Goal: Information Seeking & Learning: Learn about a topic

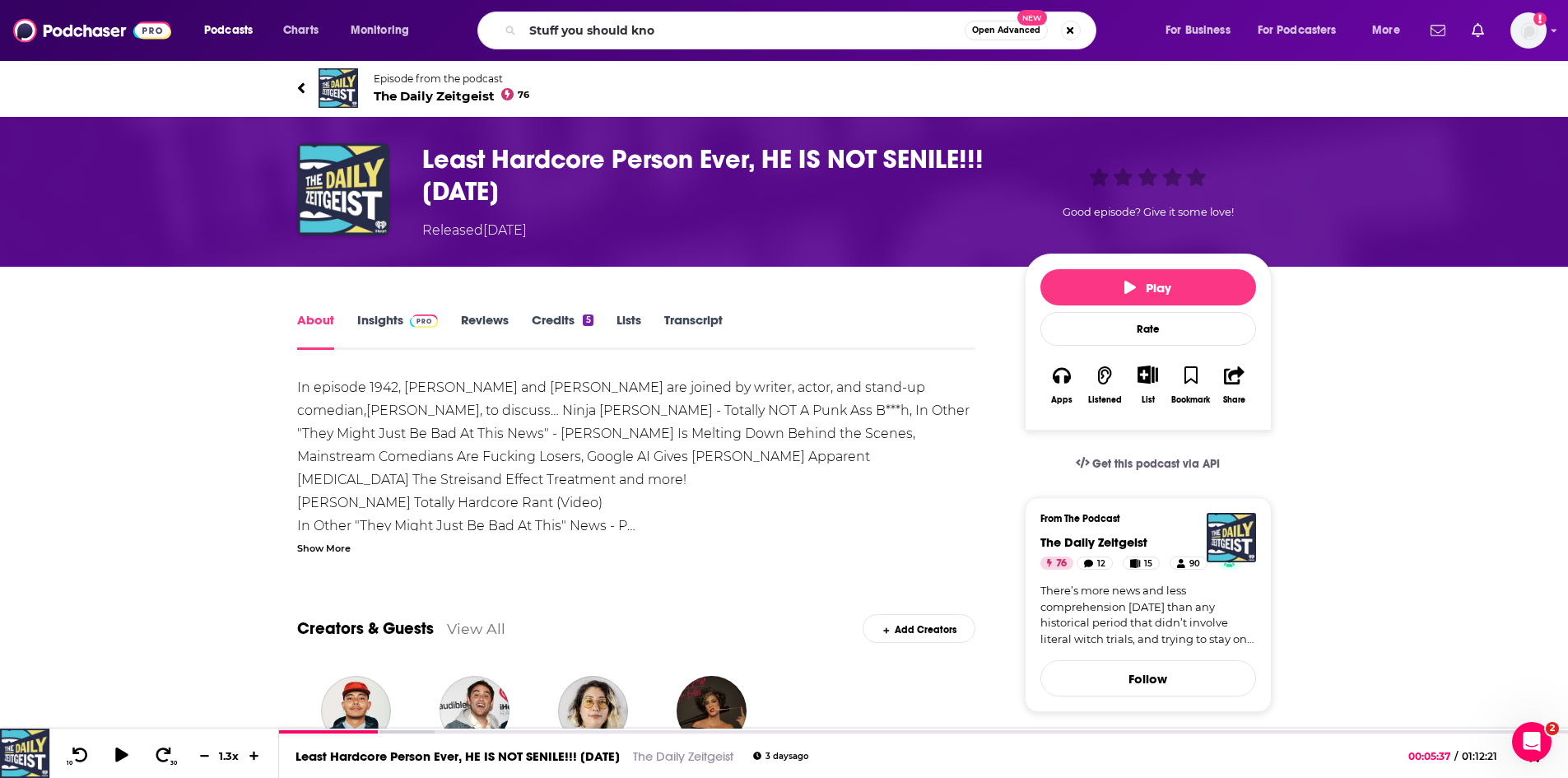
type input "Stuff you should know"
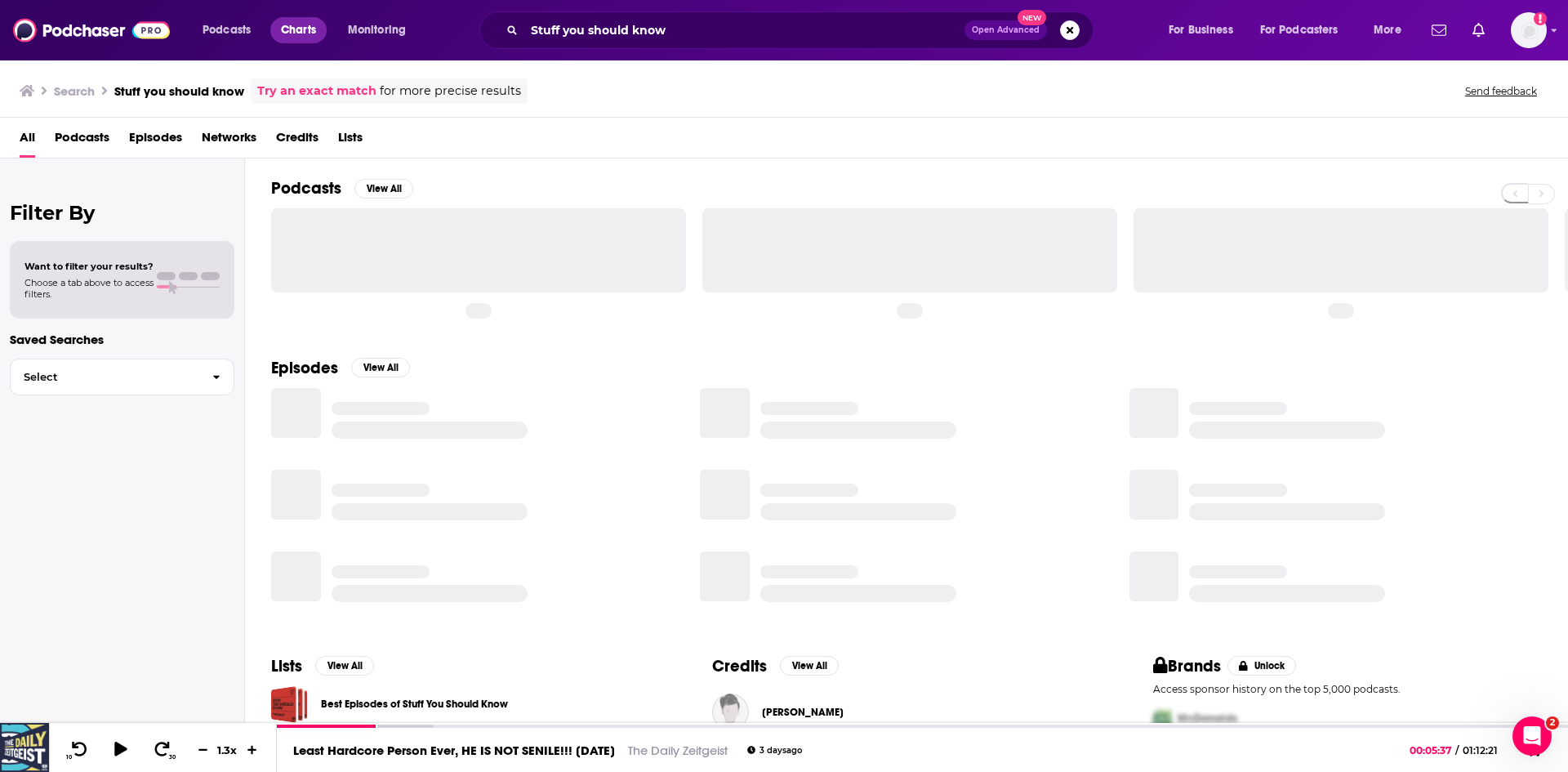
click at [307, 31] on span "Charts" at bounding box center [298, 30] width 35 height 23
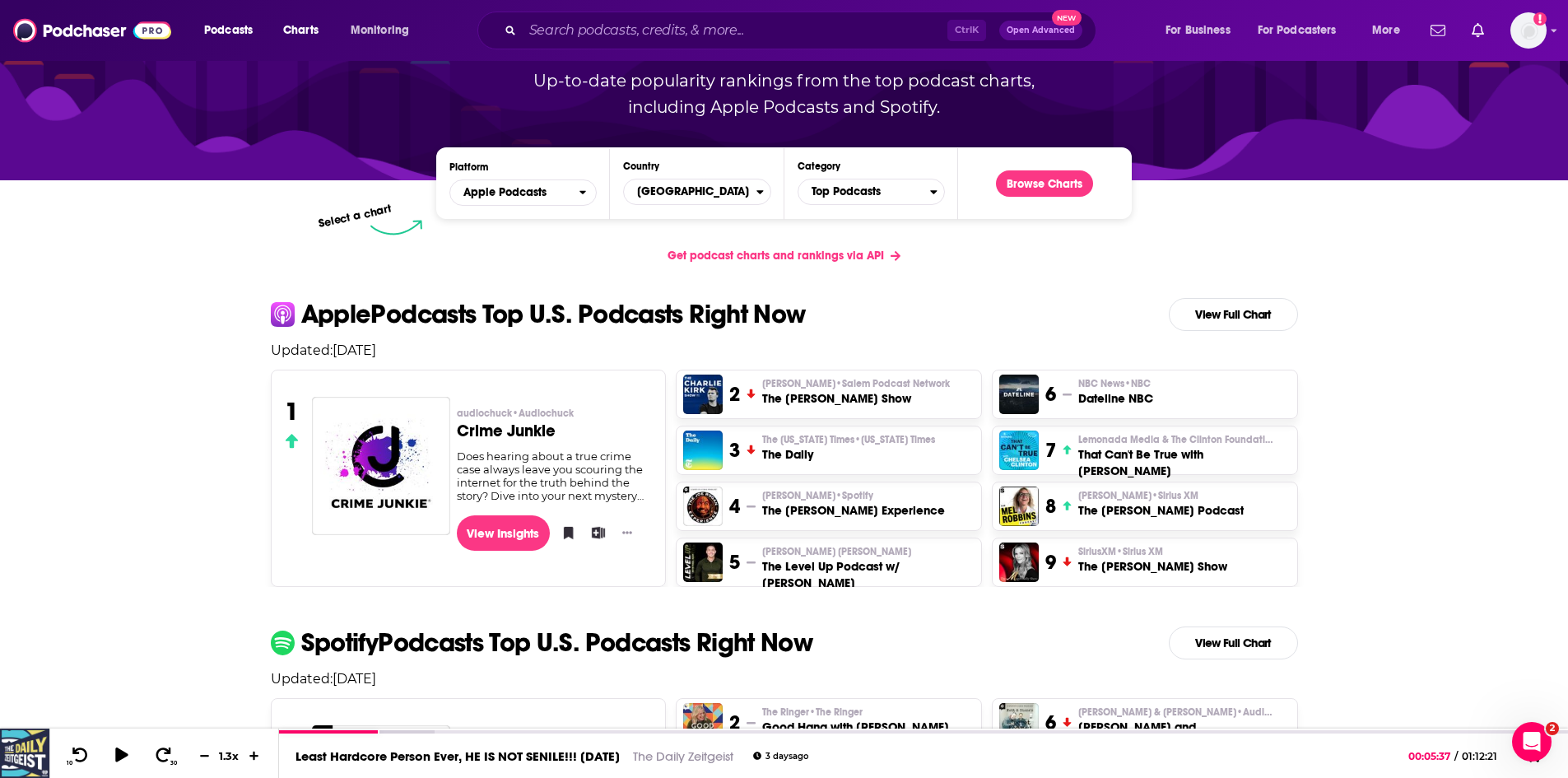
scroll to position [164, 0]
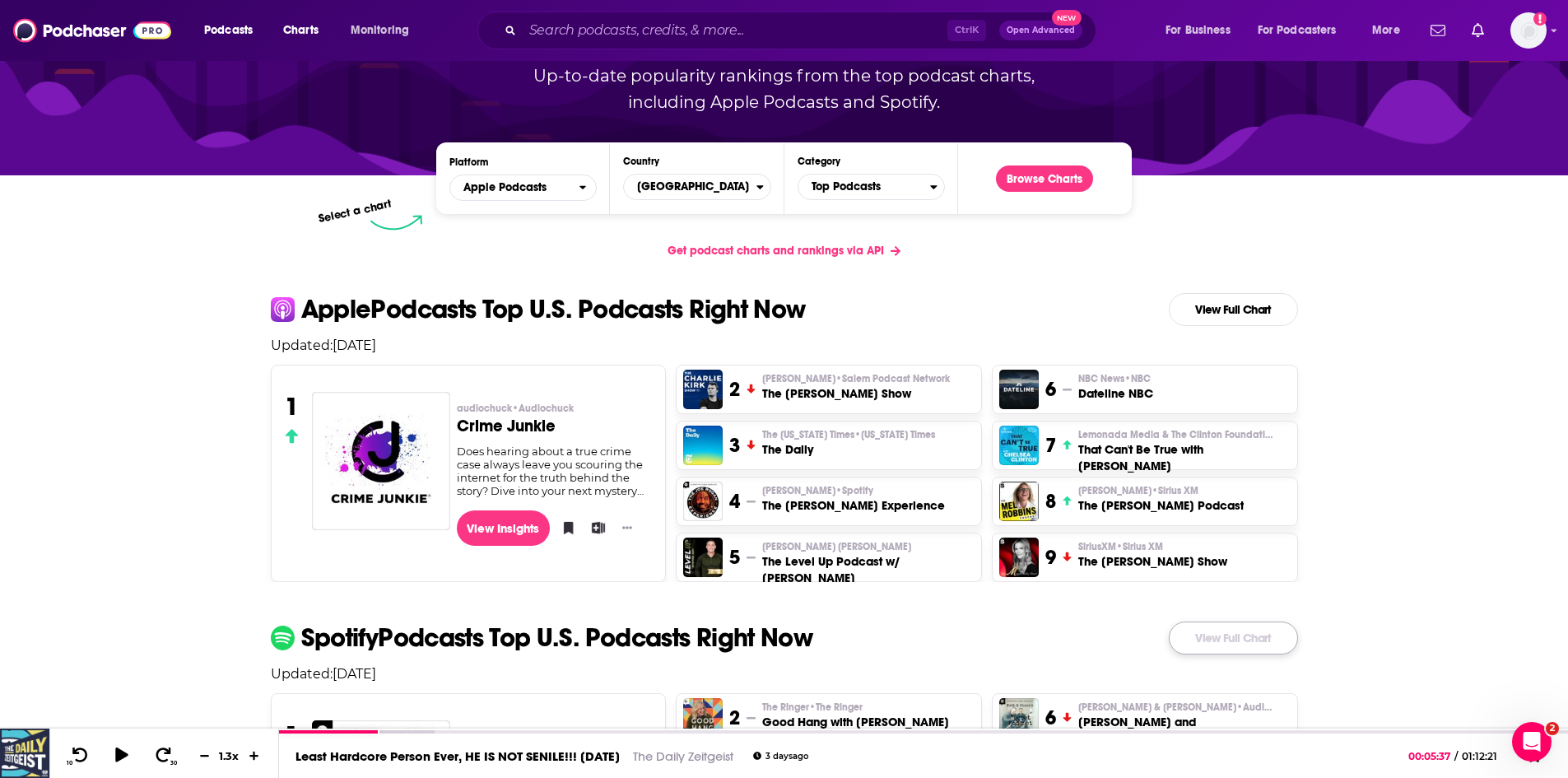
click at [1244, 630] on link "View Full Chart" at bounding box center [1233, 638] width 130 height 33
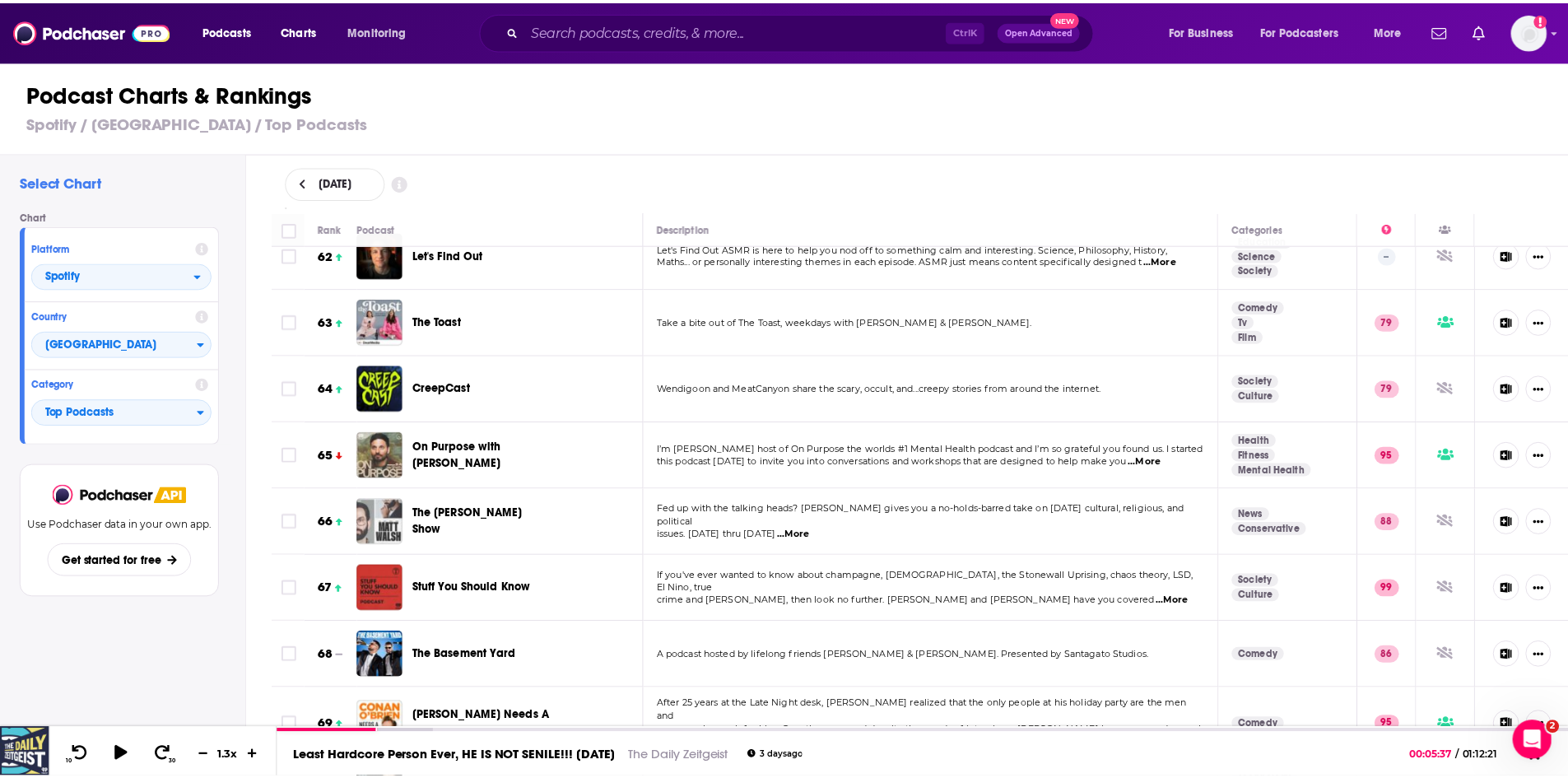
scroll to position [4114, 0]
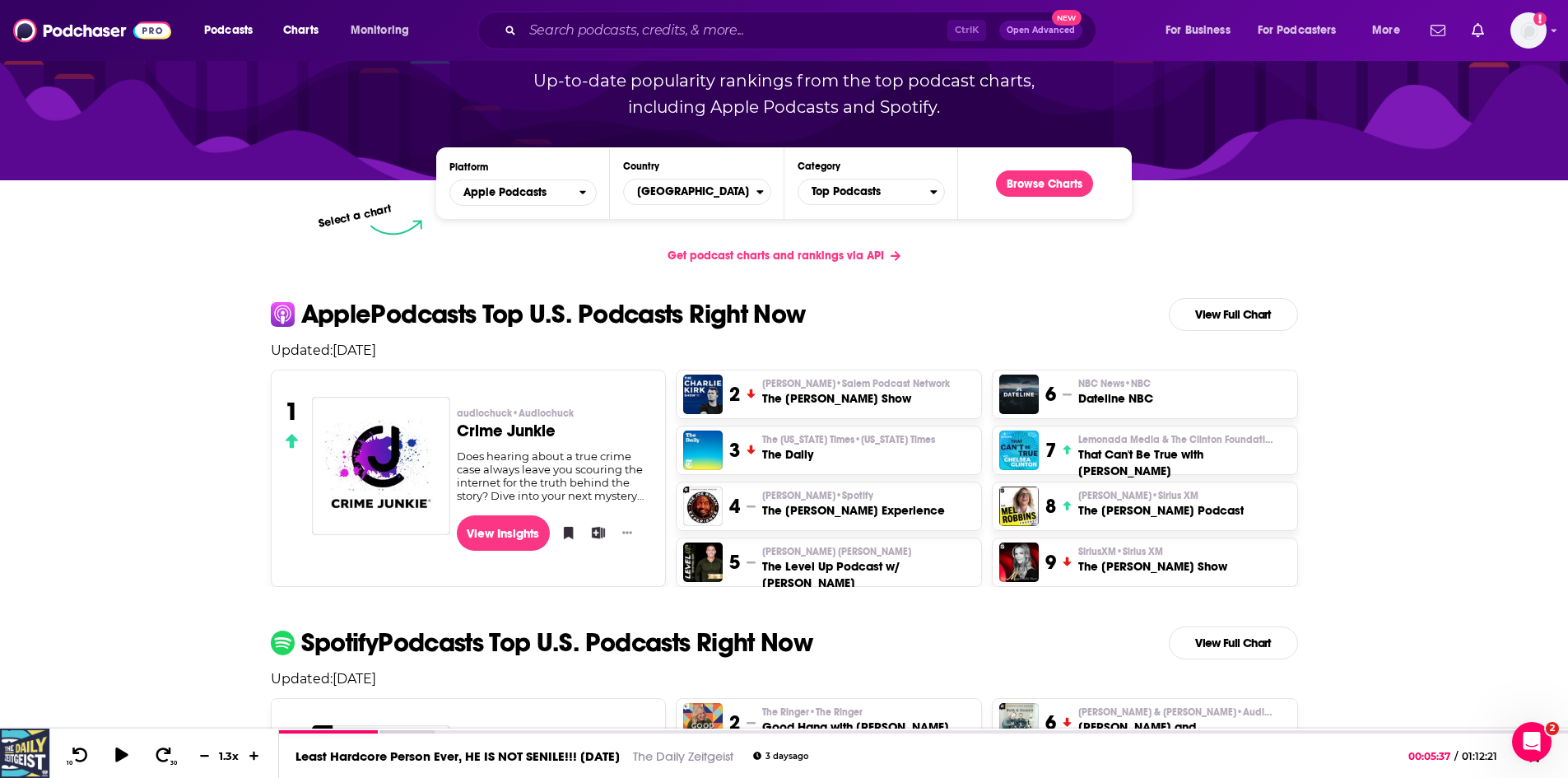
scroll to position [164, 0]
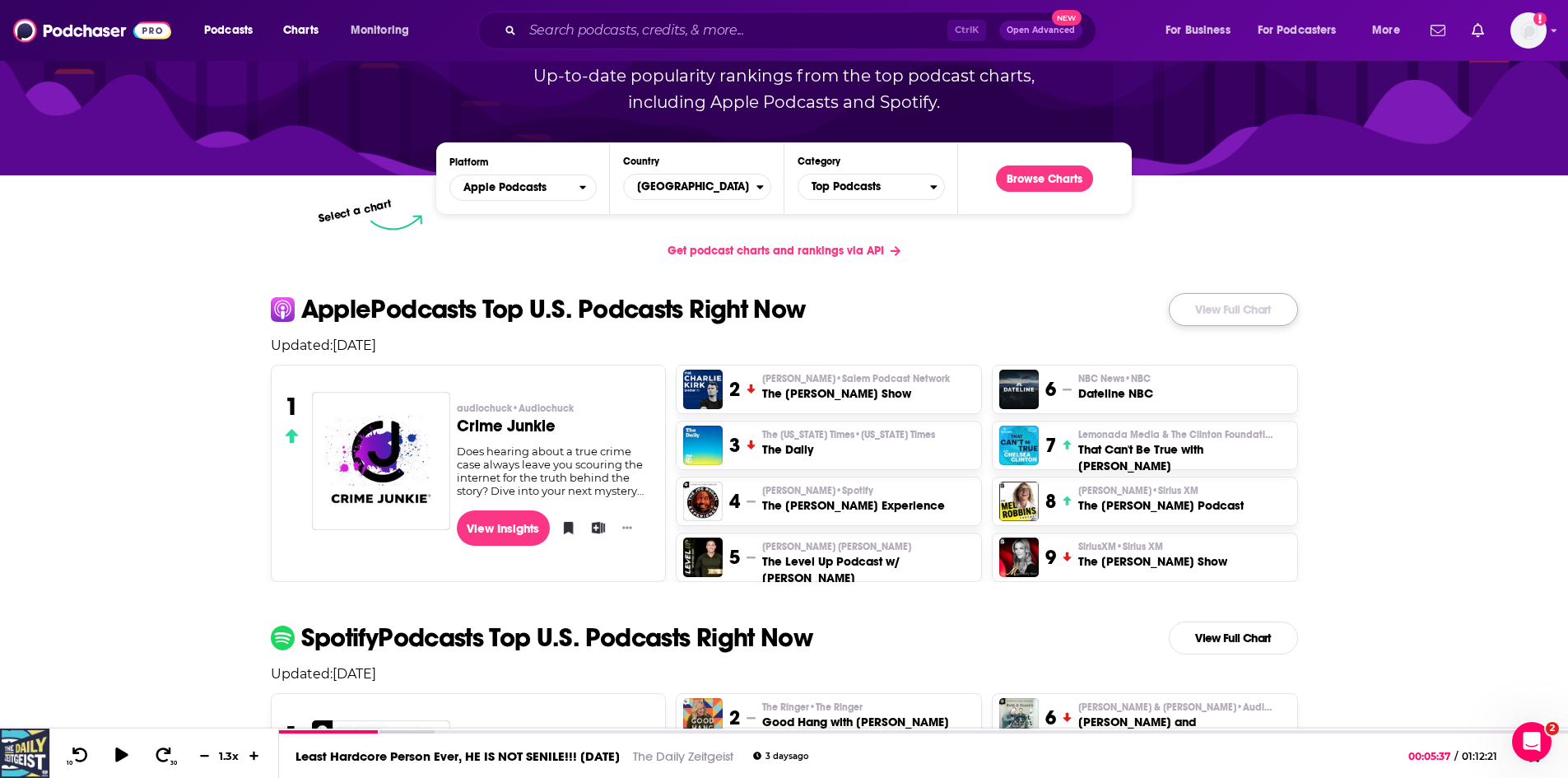
click at [1212, 295] on link "View Full Chart" at bounding box center [1233, 309] width 130 height 33
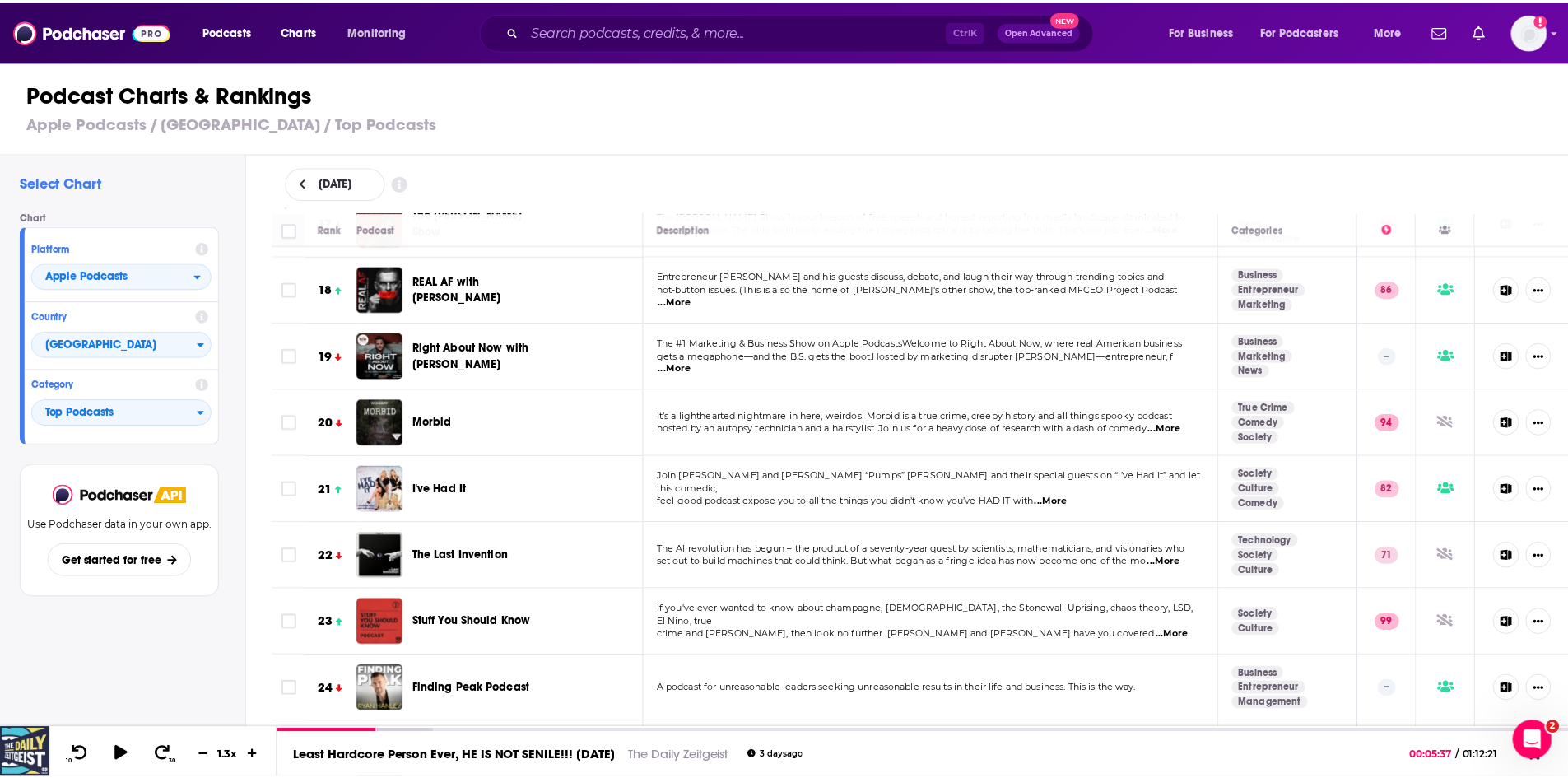
scroll to position [1152, 0]
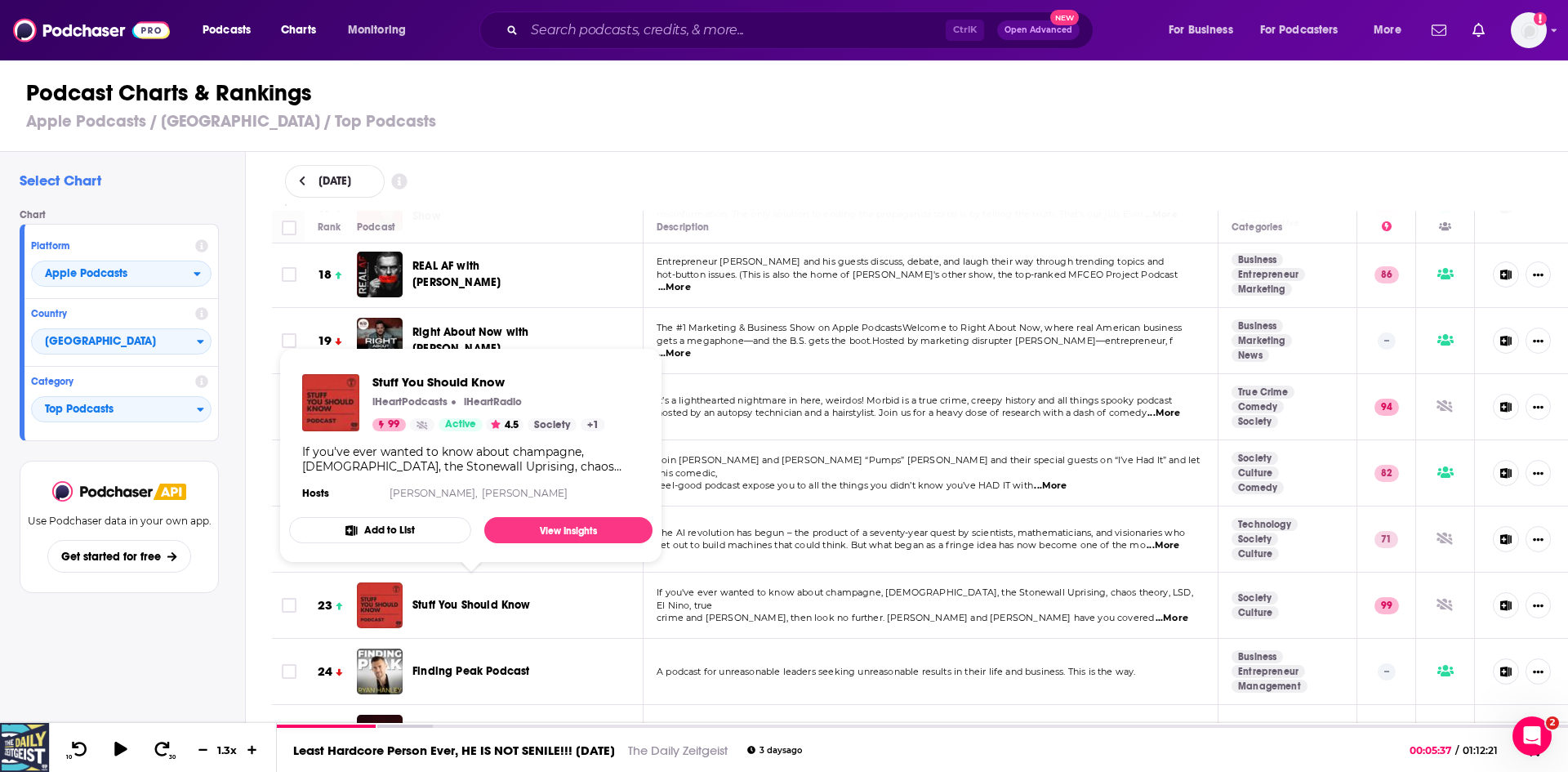
click at [442, 597] on span "Stuff You Should Know" at bounding box center [472, 604] width 119 height 14
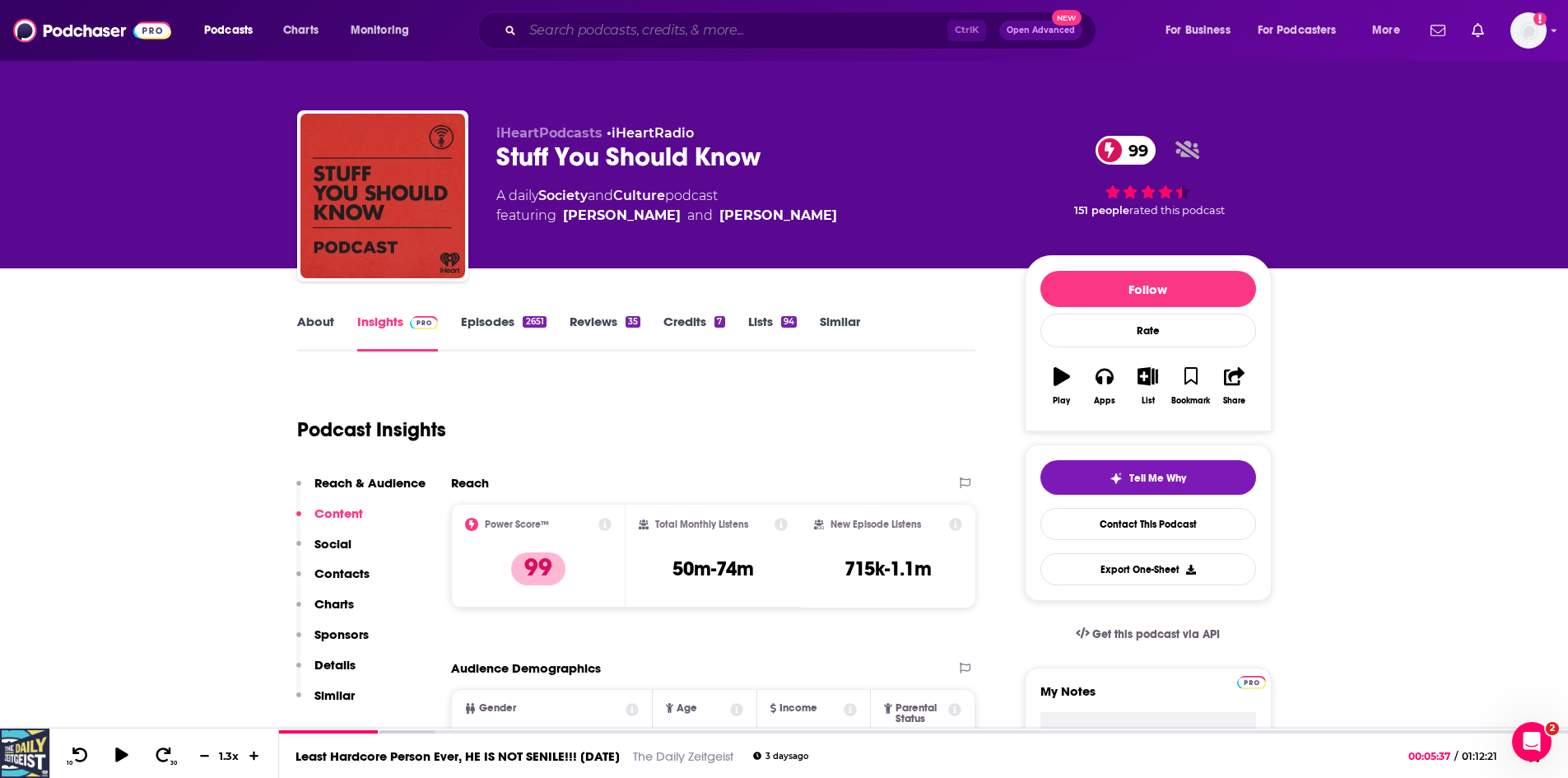
click at [824, 42] on input "Search podcasts, credits, & more..." at bounding box center [735, 30] width 425 height 26
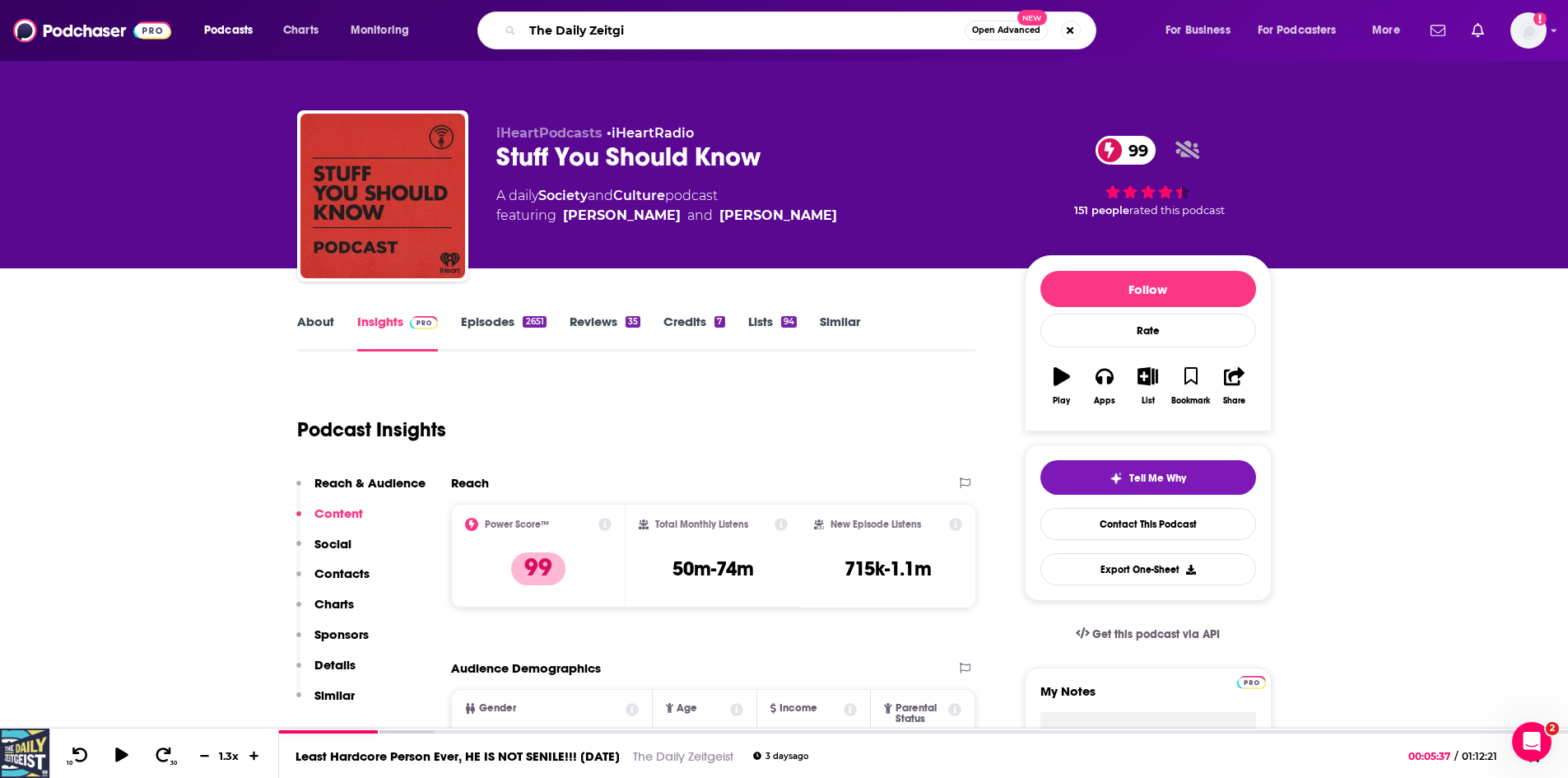
type input "The Daily Zeitg"
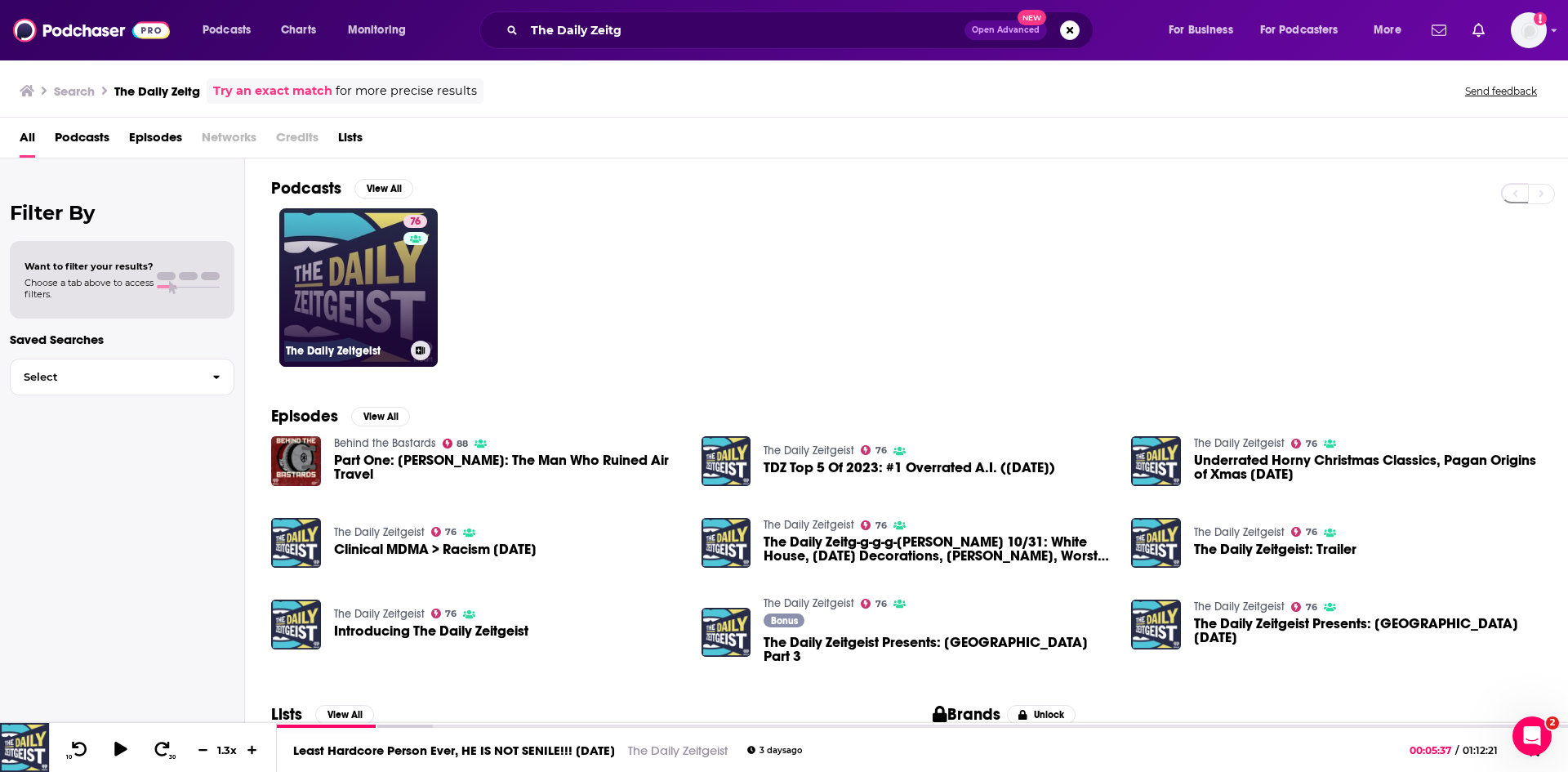
click at [389, 296] on link "76 The Daily Zeitgeist" at bounding box center [359, 287] width 158 height 158
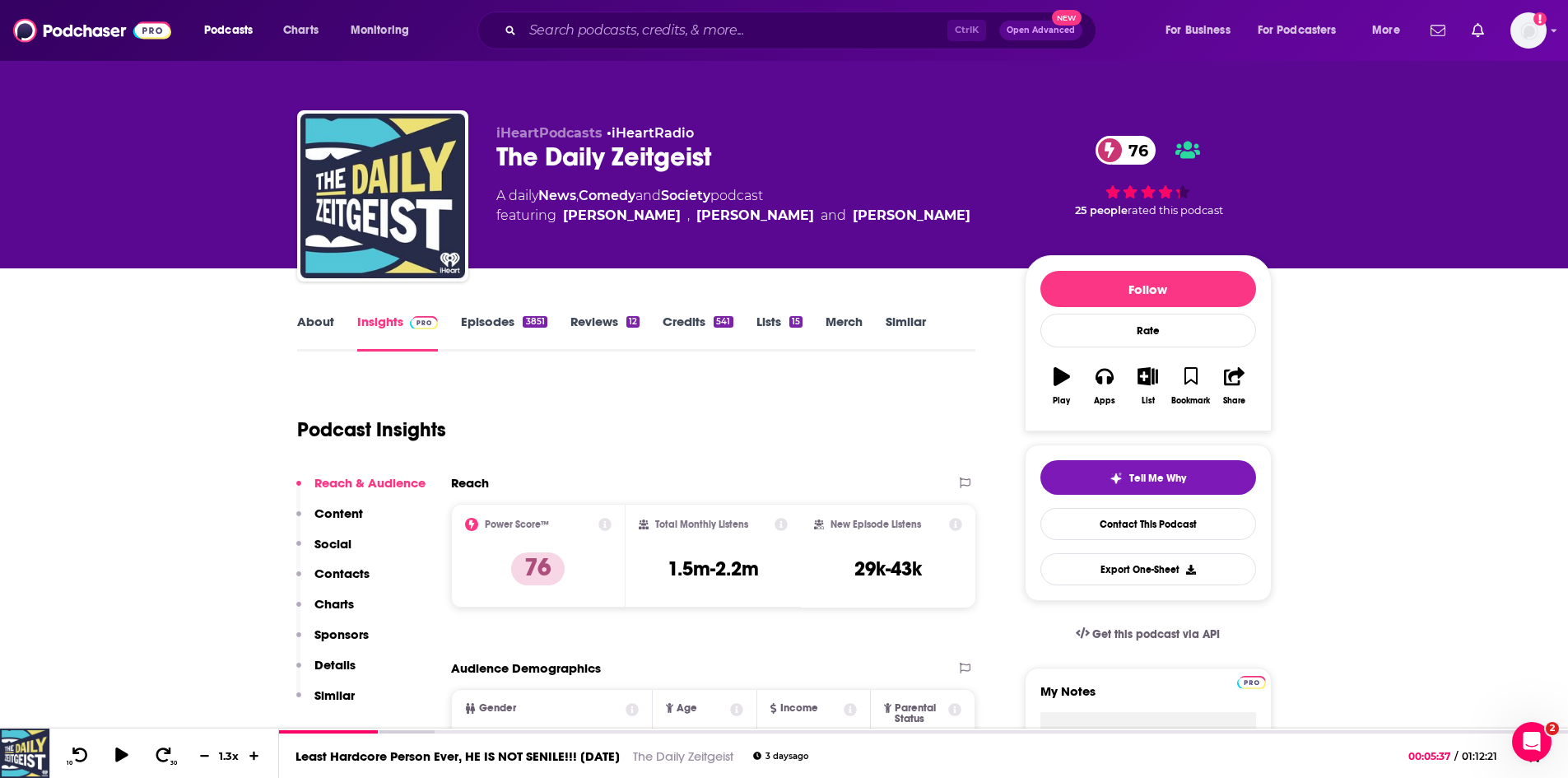
click at [478, 328] on link "Episodes 3851" at bounding box center [504, 333] width 86 height 38
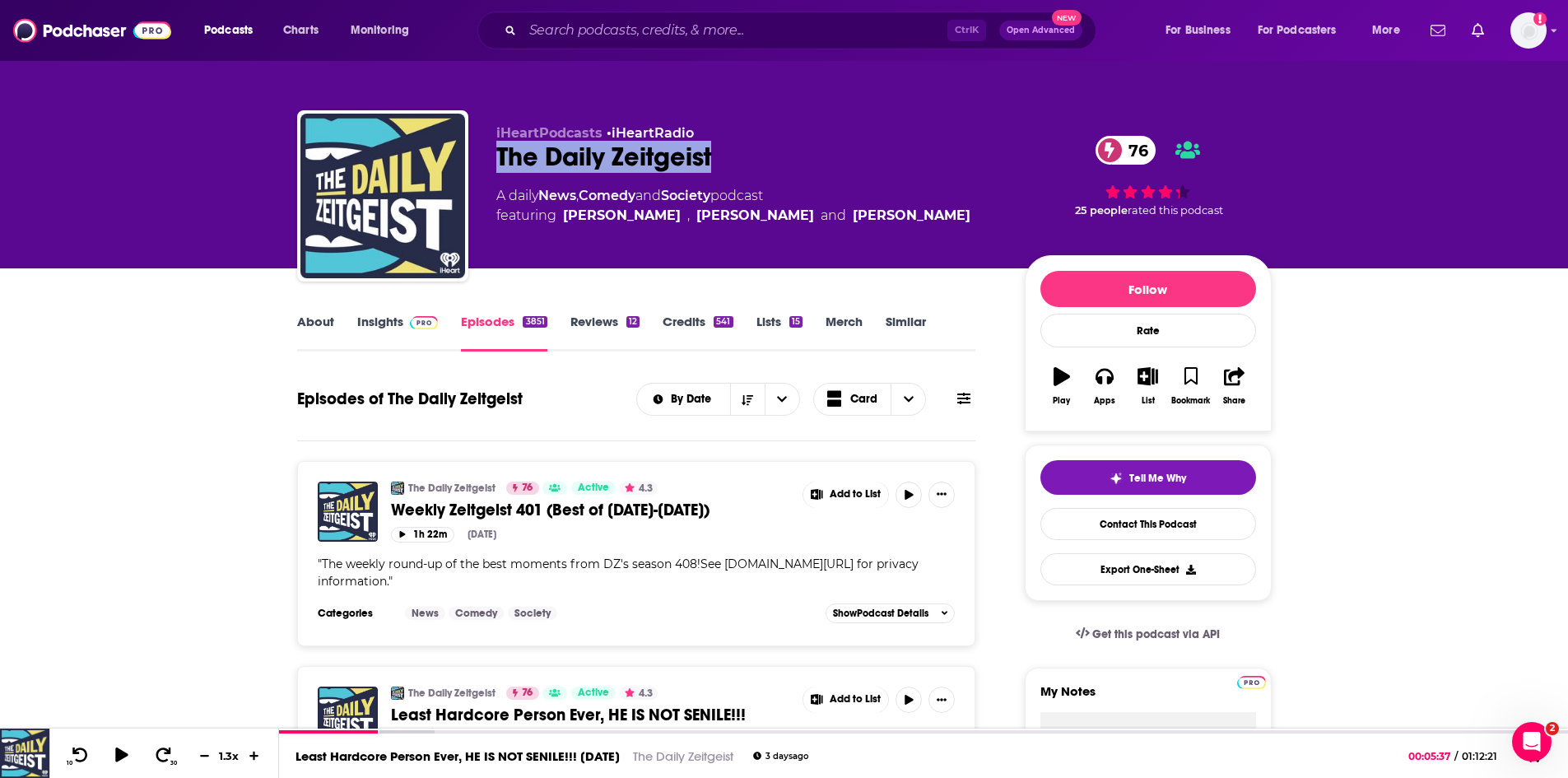
drag, startPoint x: 742, startPoint y: 165, endPoint x: 487, endPoint y: 161, distance: 255.0
click at [487, 161] on div "iHeartPodcasts • iHeartRadio The Daily Zeitgeist 76 A daily News , Comedy and S…" at bounding box center [784, 199] width 974 height 178
copy h2 "The Daily Zeitgeist"
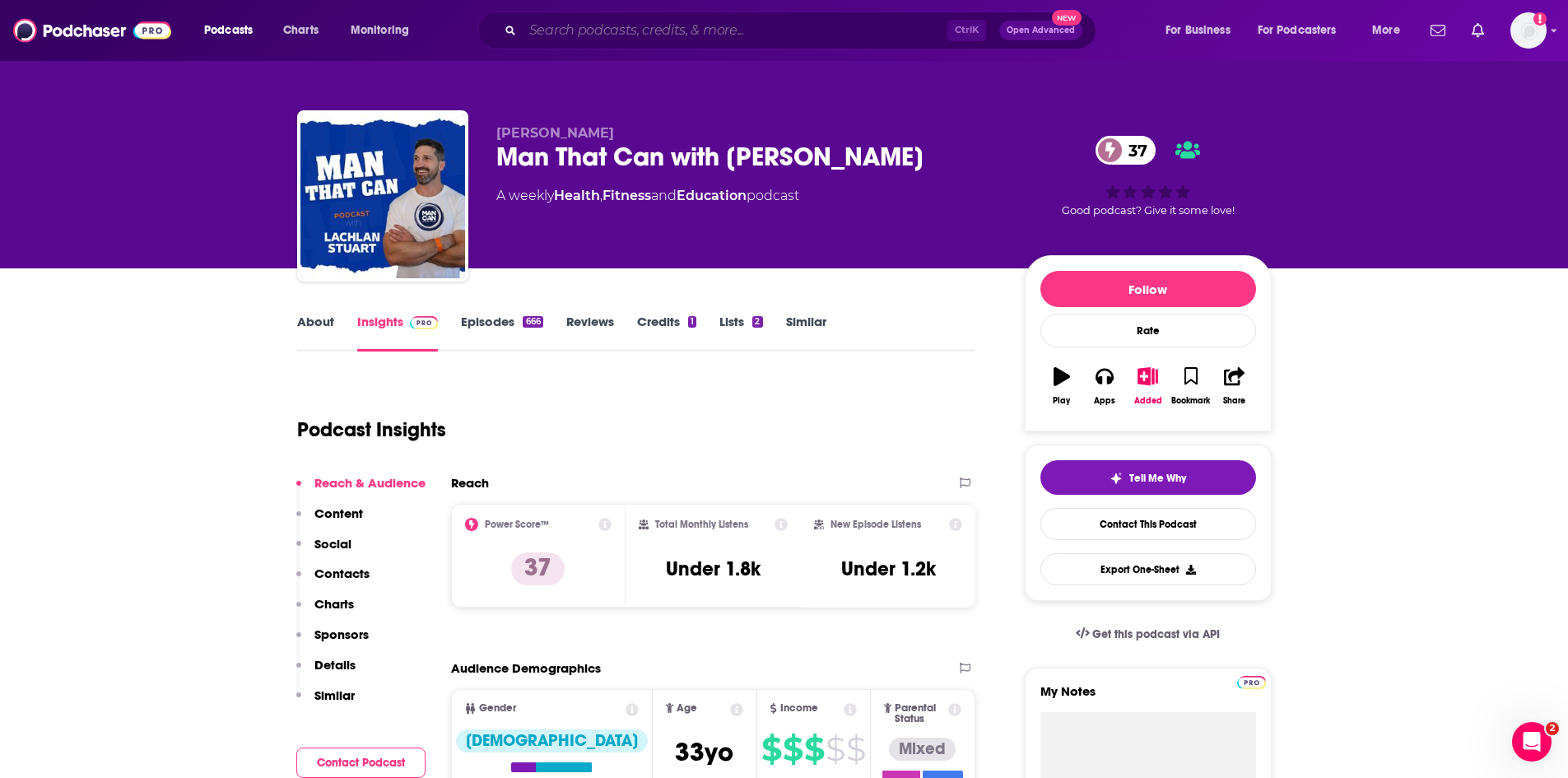
click at [592, 28] on input "Search podcasts, credits, & more..." at bounding box center [735, 30] width 425 height 26
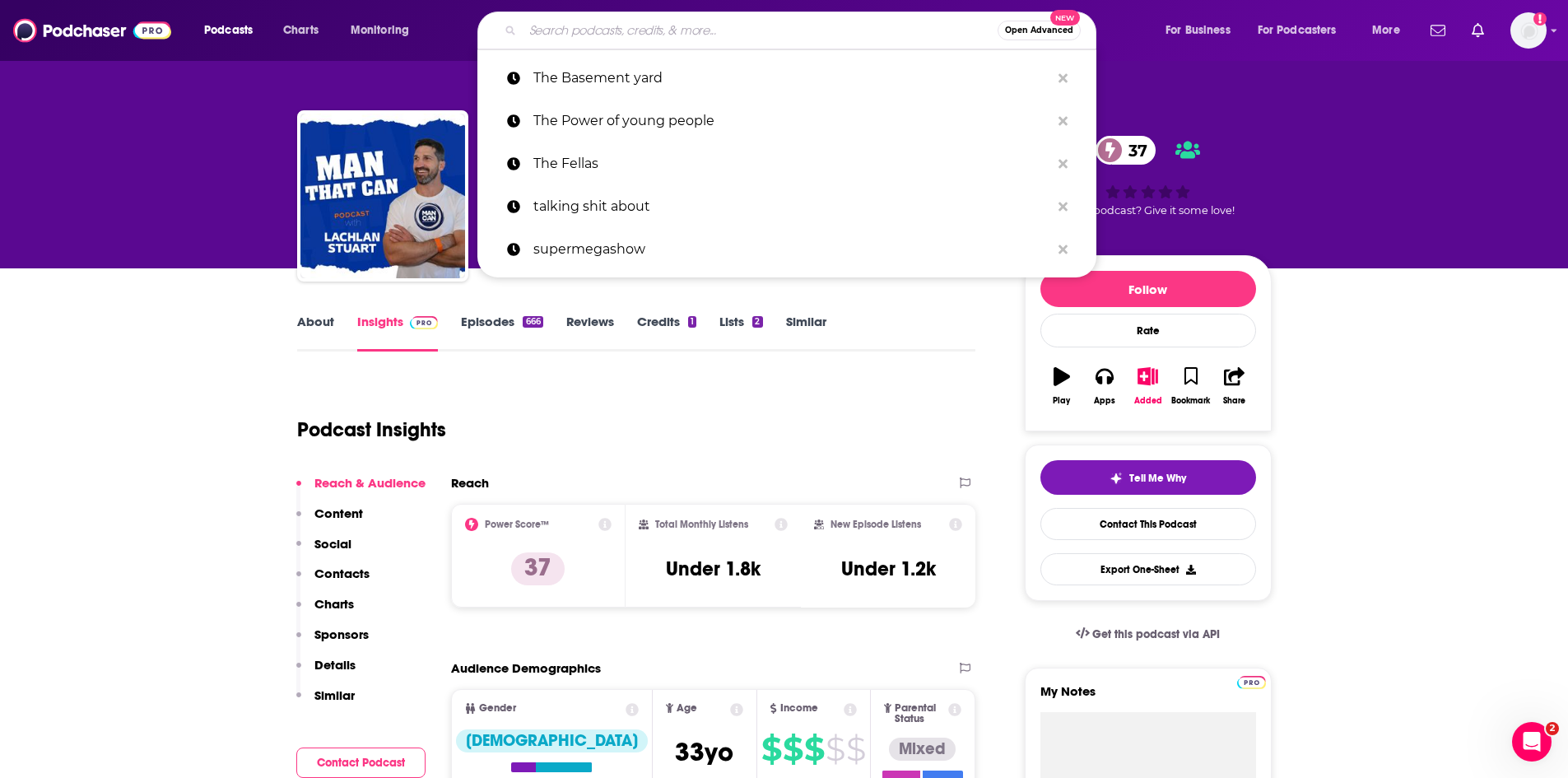
paste input "Tiny Meat Gang"
type input "Tiny Meat Gang"
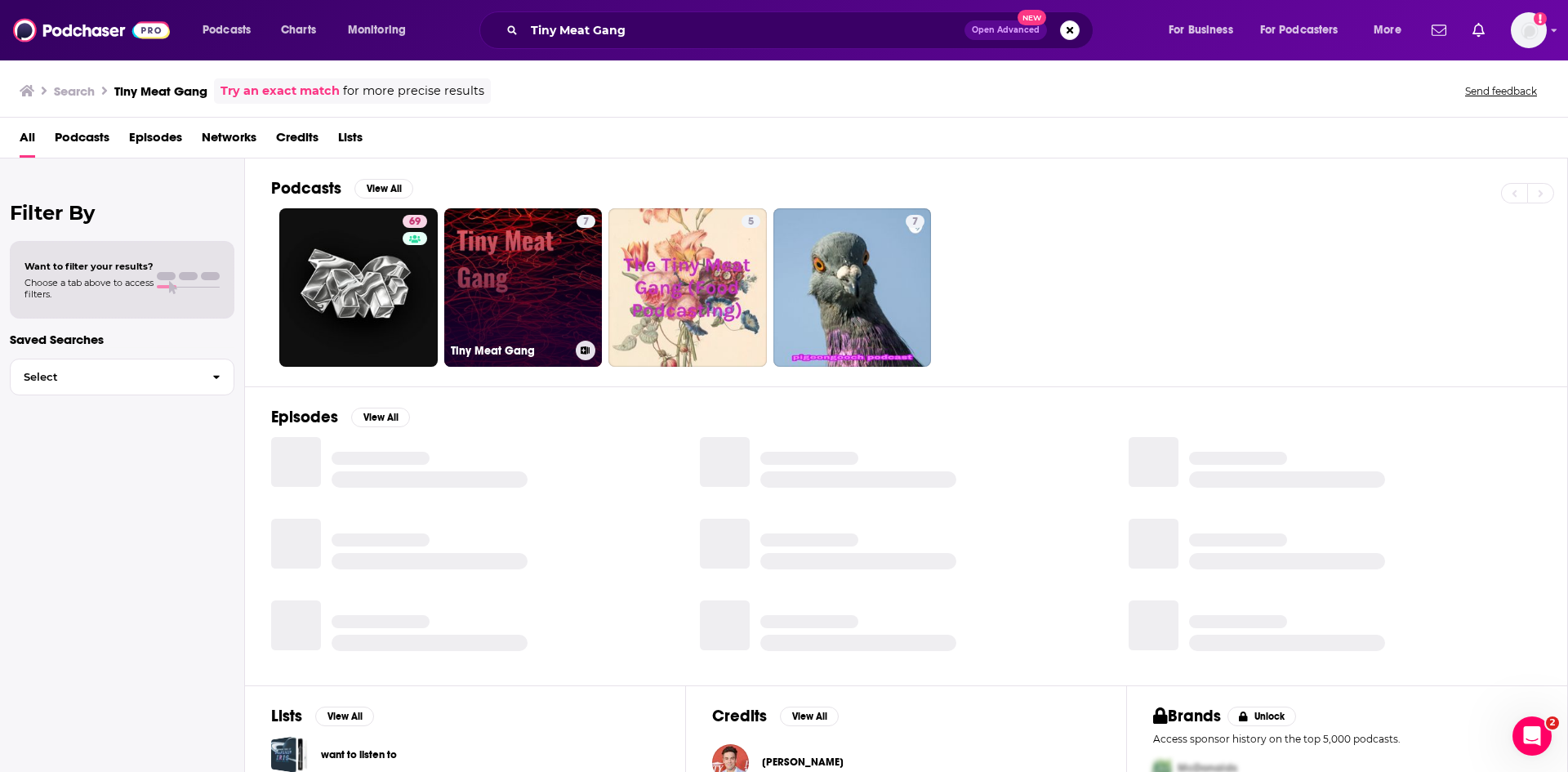
click at [522, 285] on link "7 Tiny Meat Gang" at bounding box center [523, 287] width 158 height 158
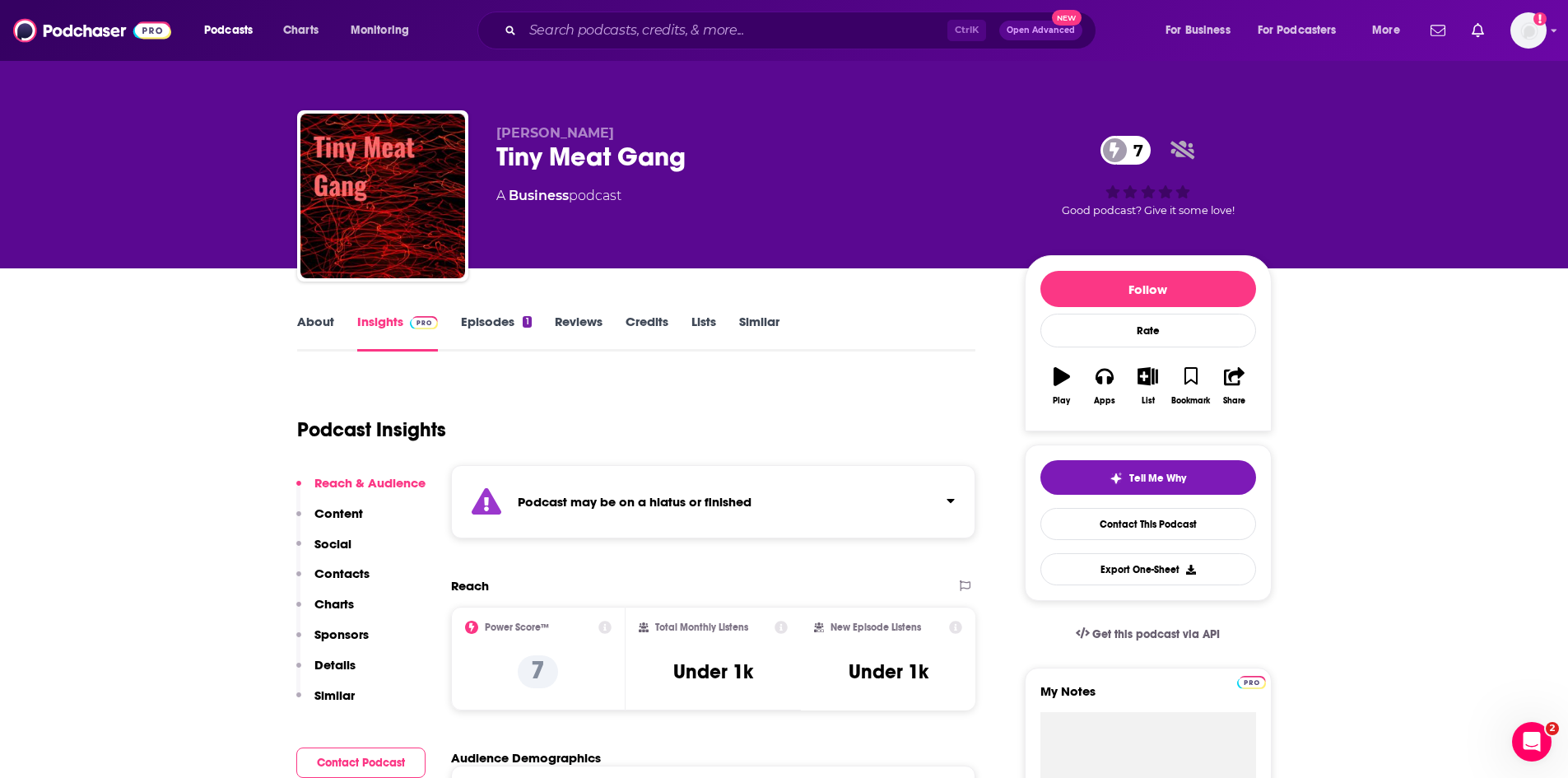
click at [489, 327] on link "Episodes 1" at bounding box center [495, 333] width 70 height 38
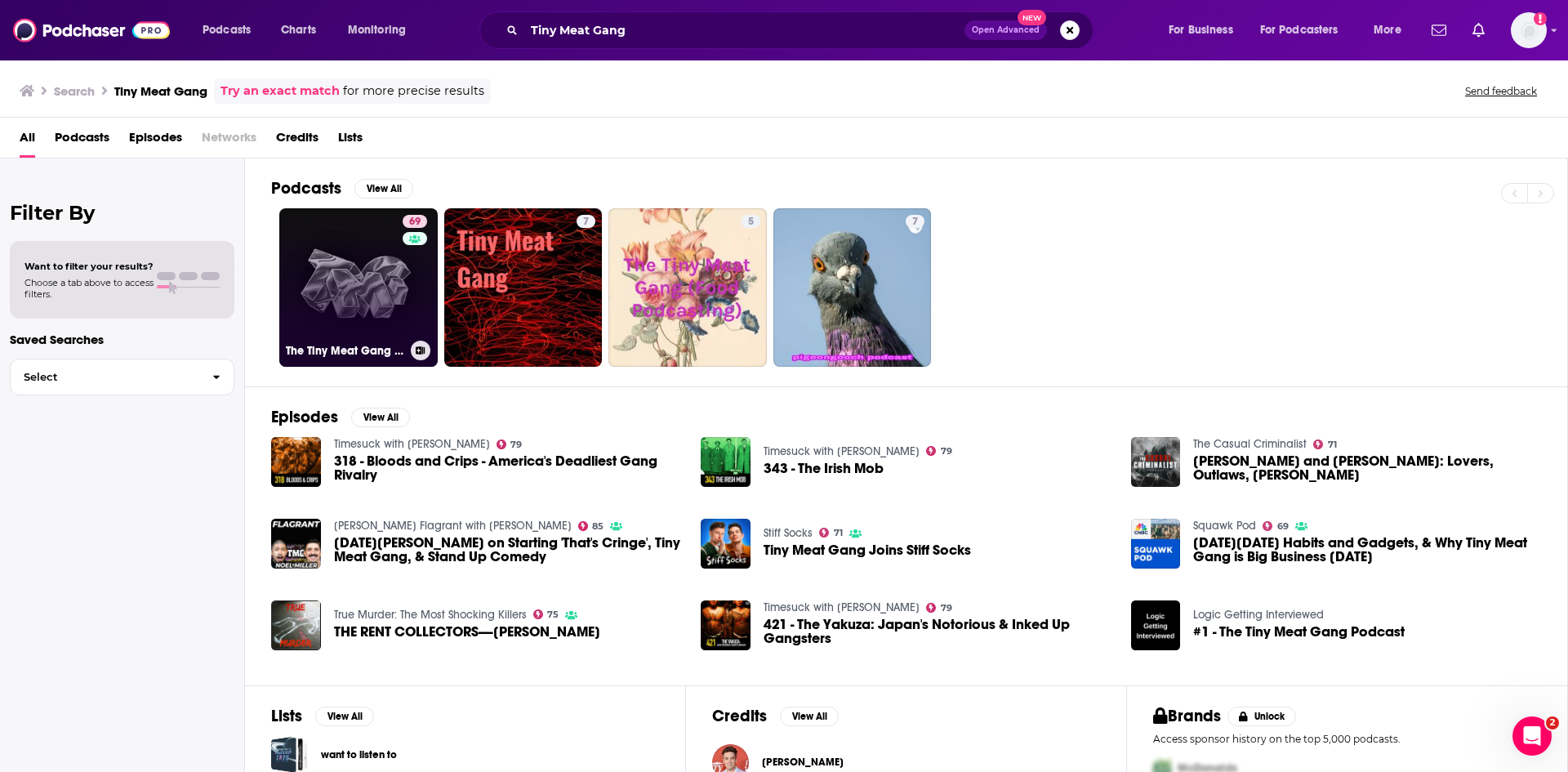
click at [357, 291] on link "69 The Tiny Meat Gang Podcast" at bounding box center [359, 287] width 158 height 158
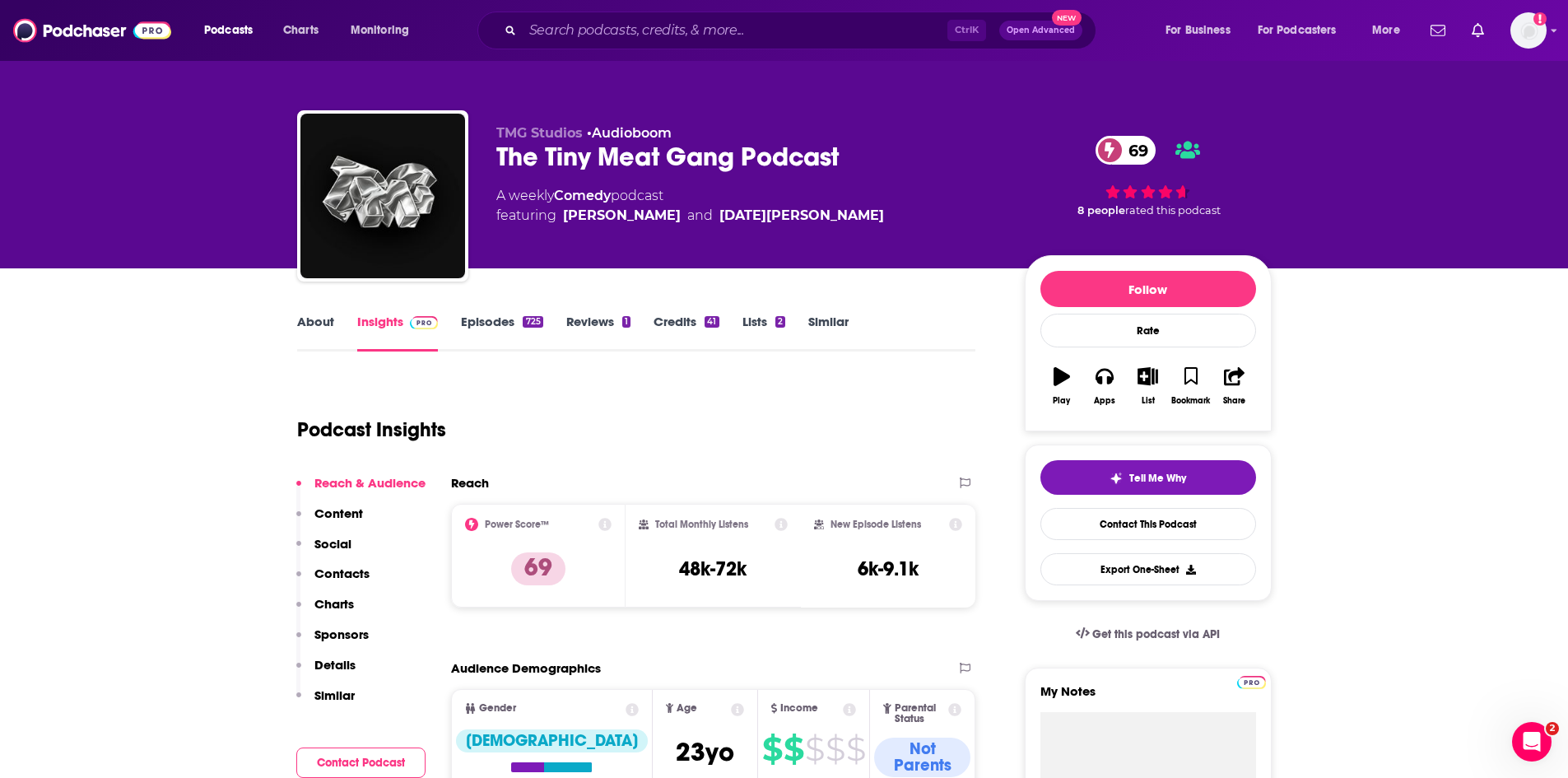
click at [313, 333] on link "About" at bounding box center [316, 333] width 37 height 38
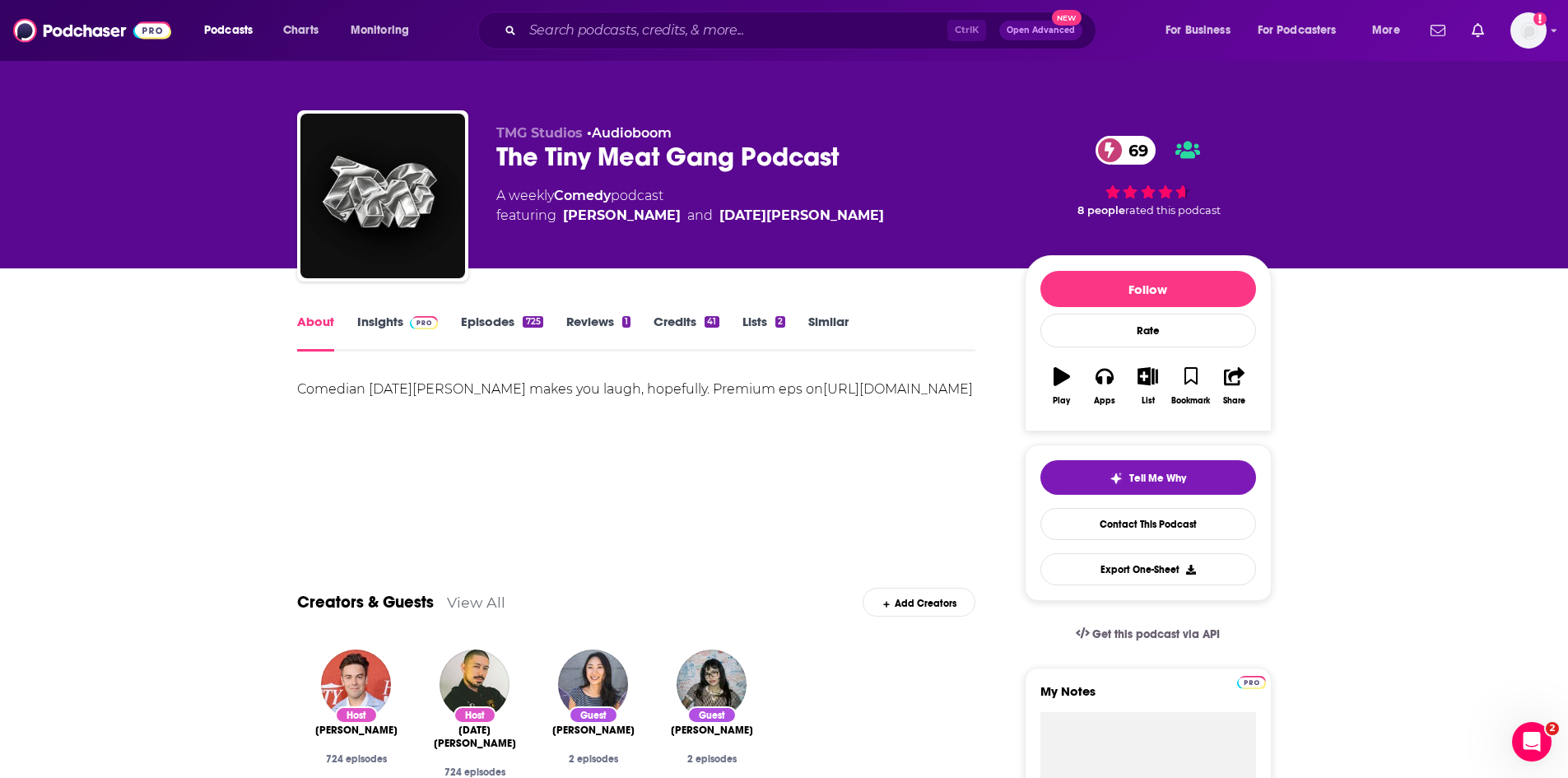
click at [506, 316] on link "Episodes 725" at bounding box center [501, 333] width 81 height 38
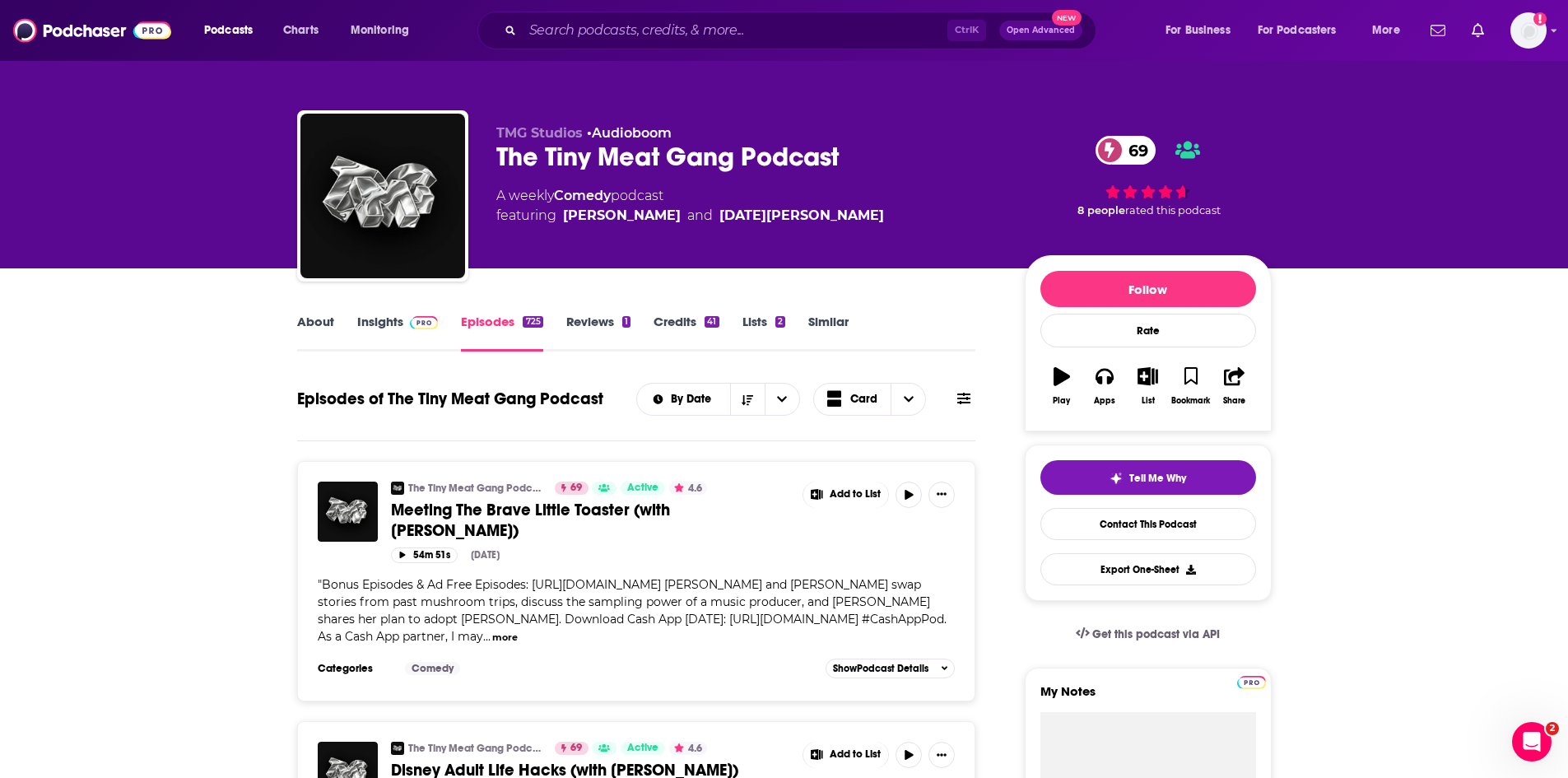
click at [455, 502] on span "Meeting The Brave Little Toaster (with Katherine Blanford)" at bounding box center [531, 520] width 279 height 41
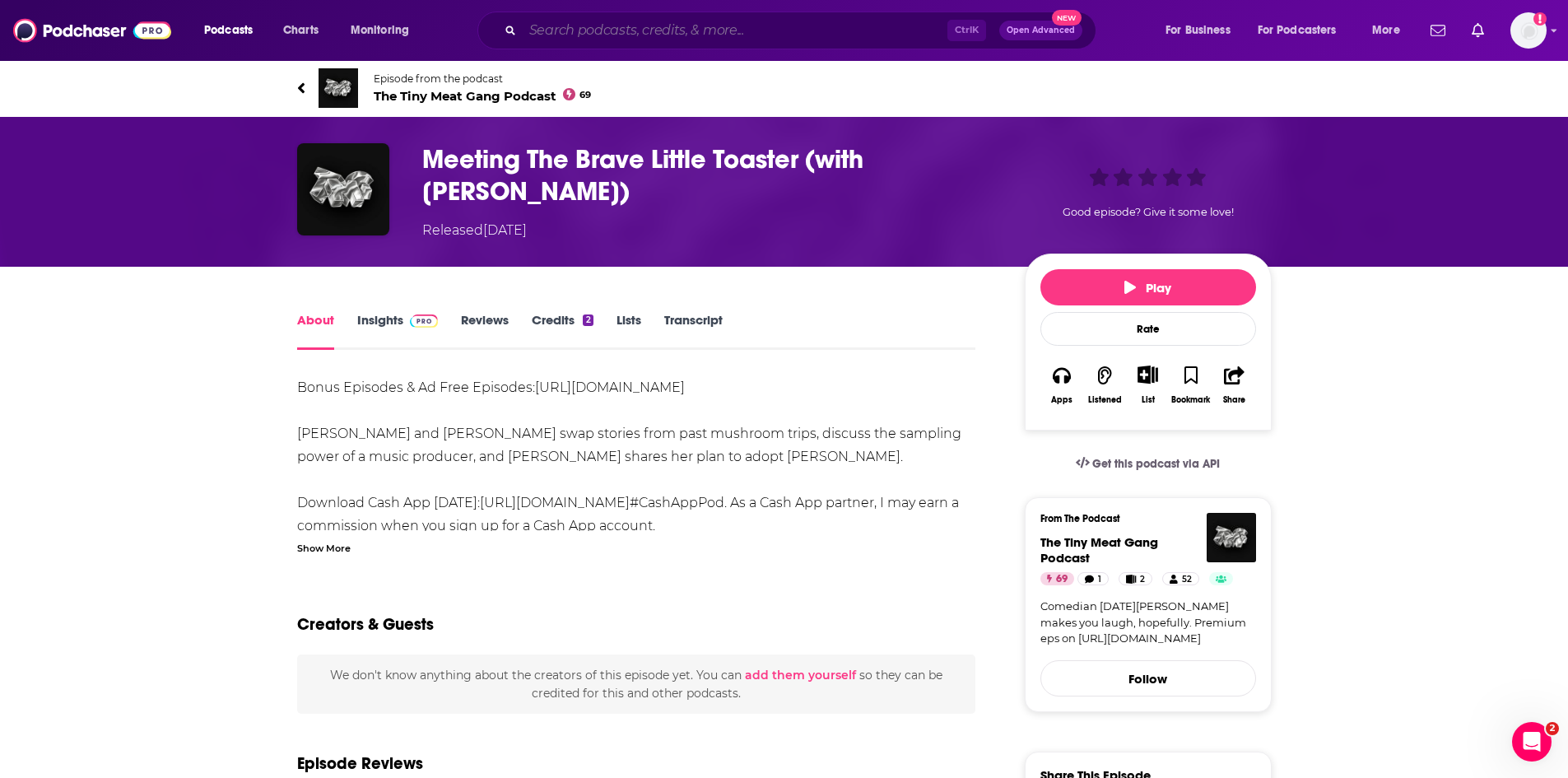
click at [643, 25] on input "Search podcasts, credits, & more..." at bounding box center [735, 30] width 425 height 26
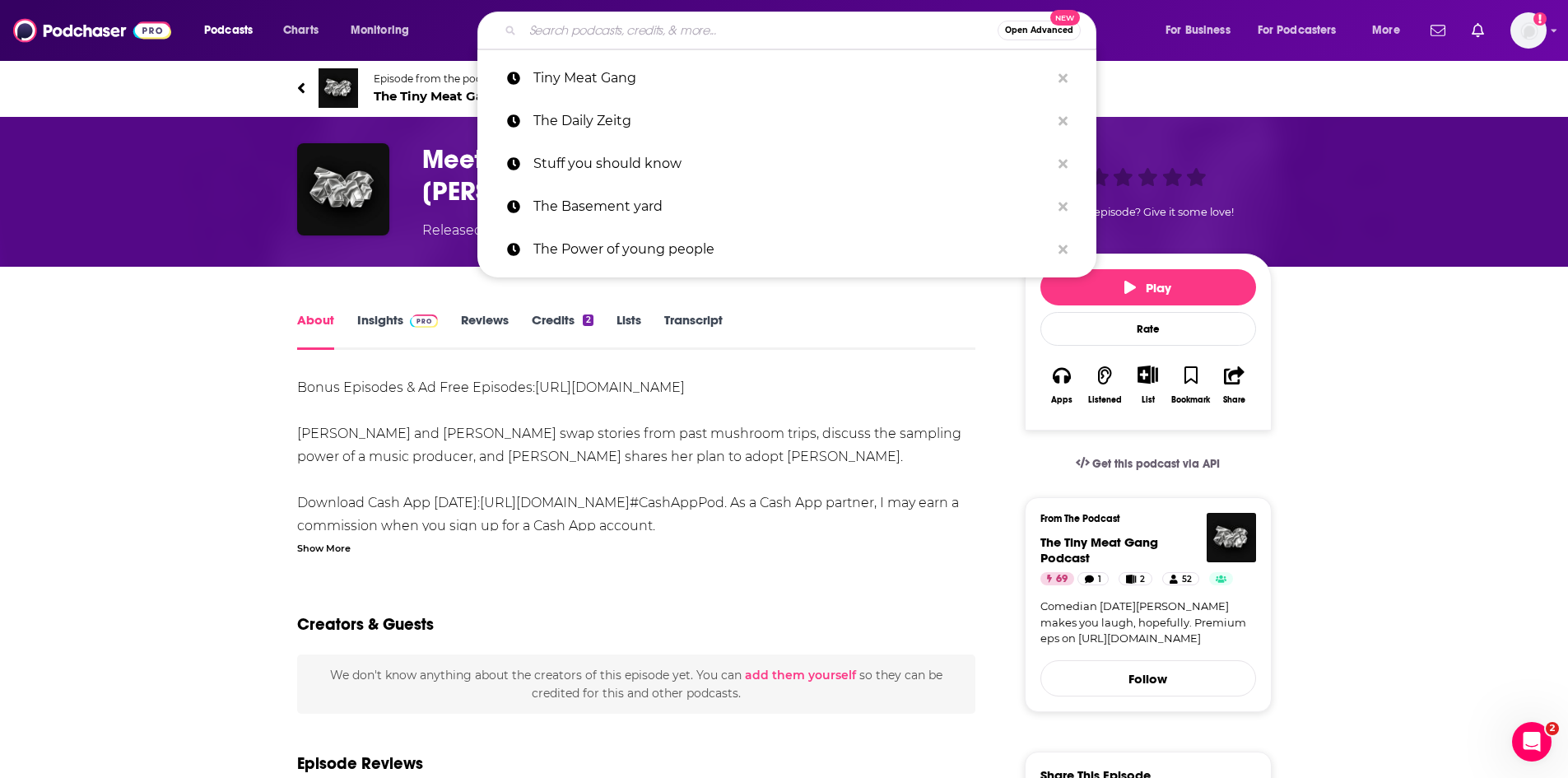
paste input "Fresh & Fit"
type input "Fresh & Fit"
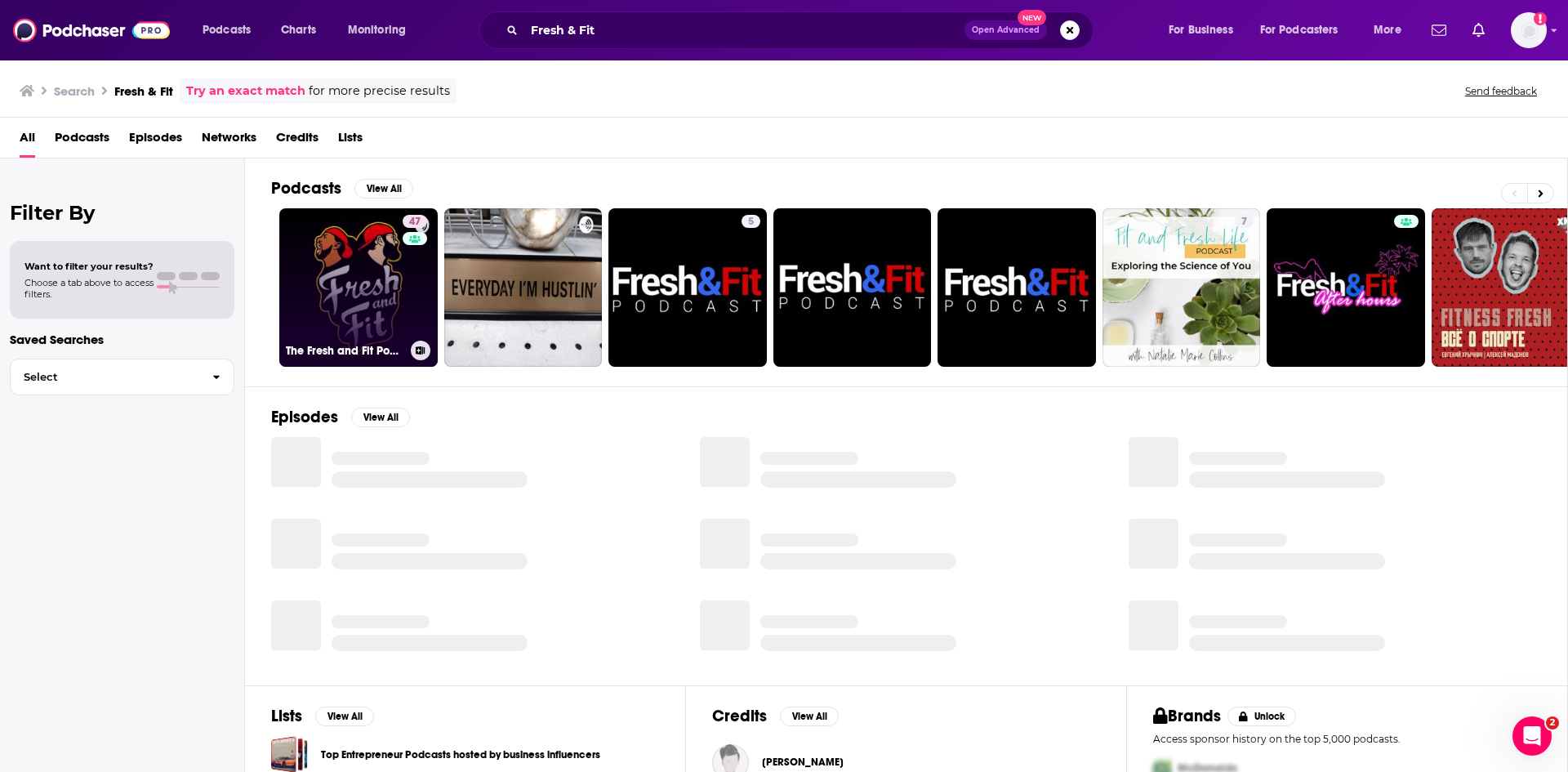
click at [340, 312] on link "47 The Fresh and Fit Podcast" at bounding box center [359, 287] width 158 height 158
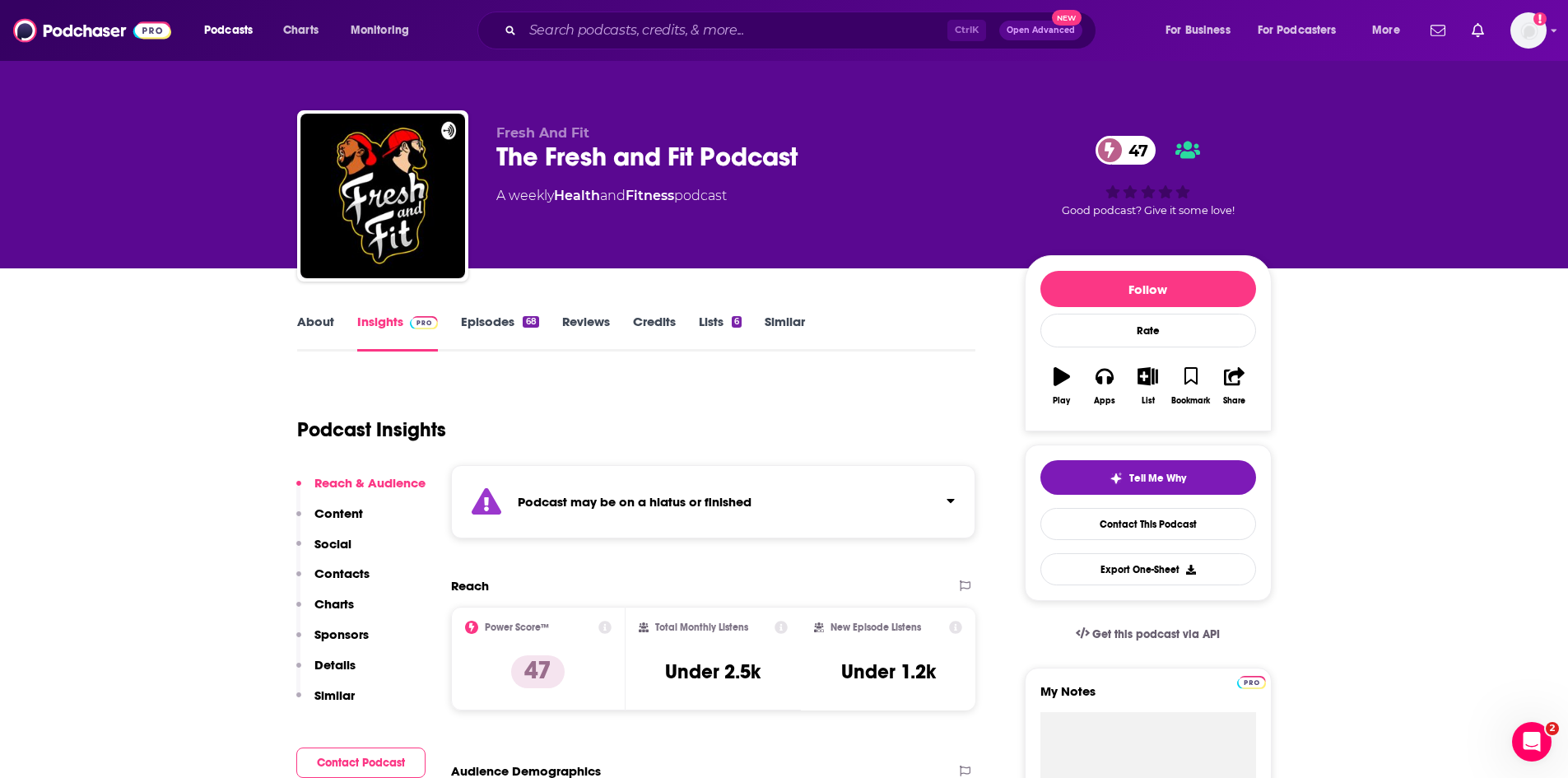
click at [488, 316] on link "Episodes 68" at bounding box center [499, 333] width 78 height 38
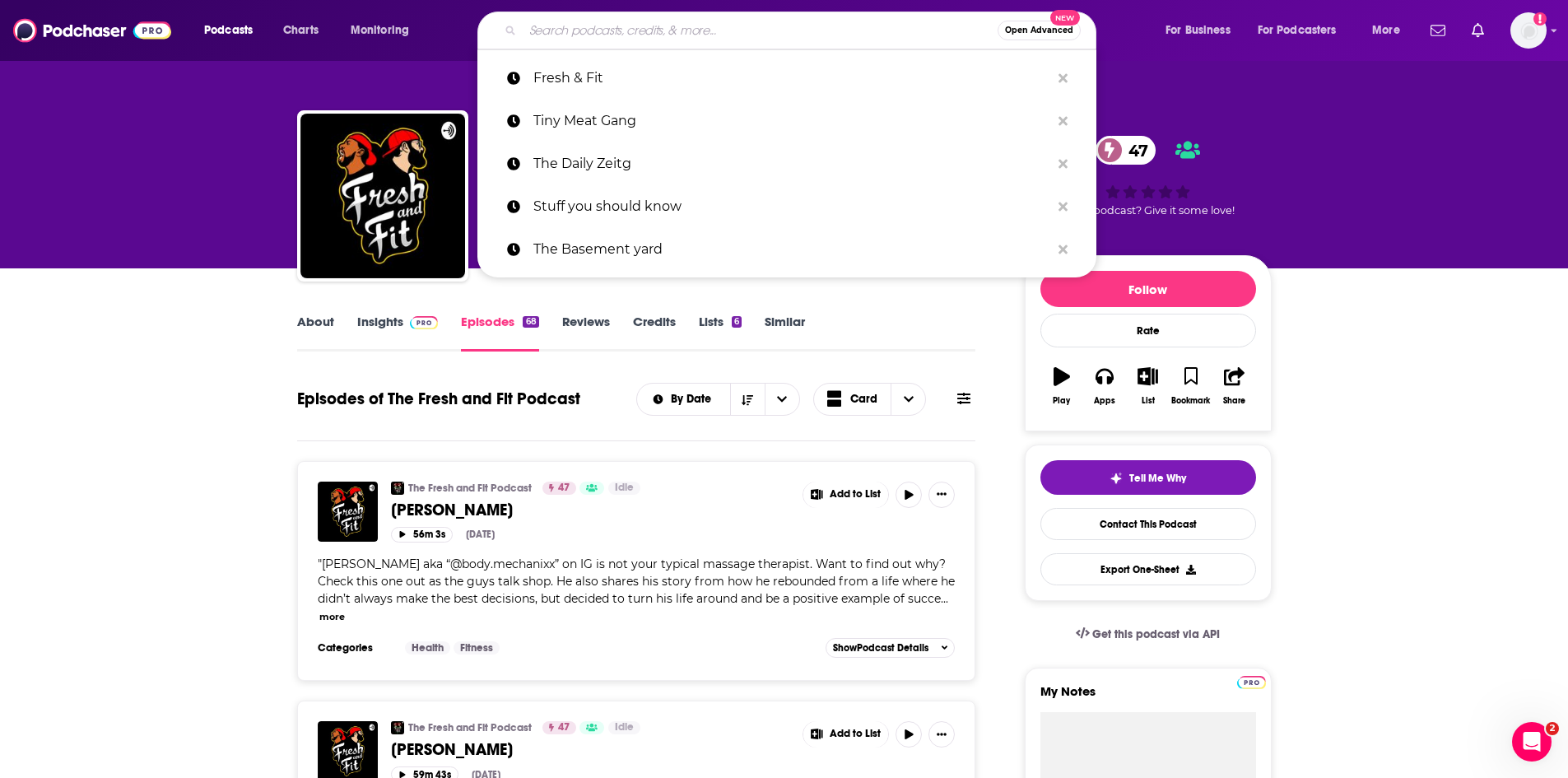
click at [564, 30] on input "Search podcasts, credits, & more..." at bounding box center [760, 30] width 475 height 26
paste input "Modern Wisdom"
type input "Modern Wisdom"
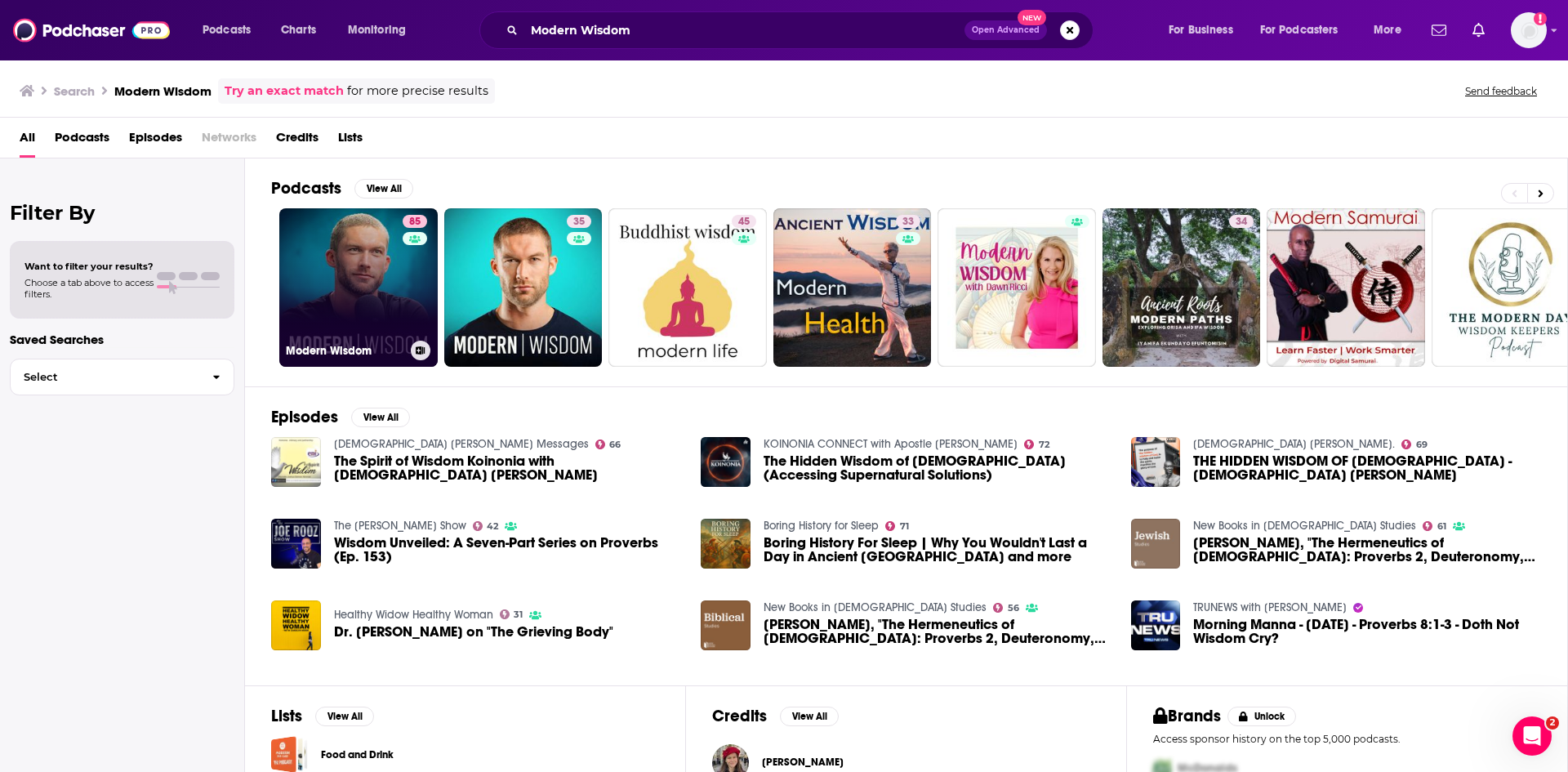
click at [384, 287] on link "85 Modern Wisdom" at bounding box center [359, 287] width 158 height 158
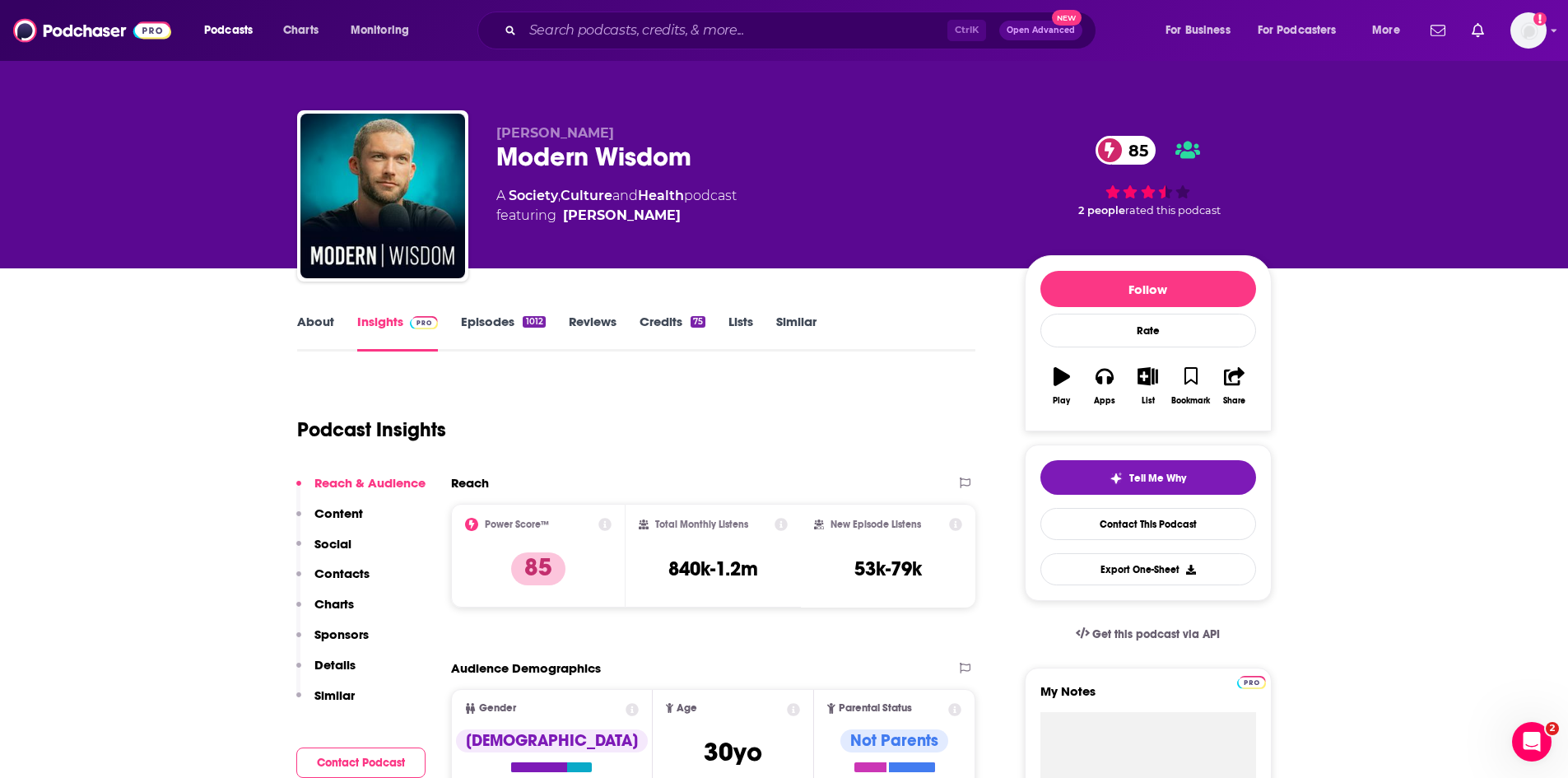
click at [308, 317] on link "About" at bounding box center [316, 333] width 37 height 38
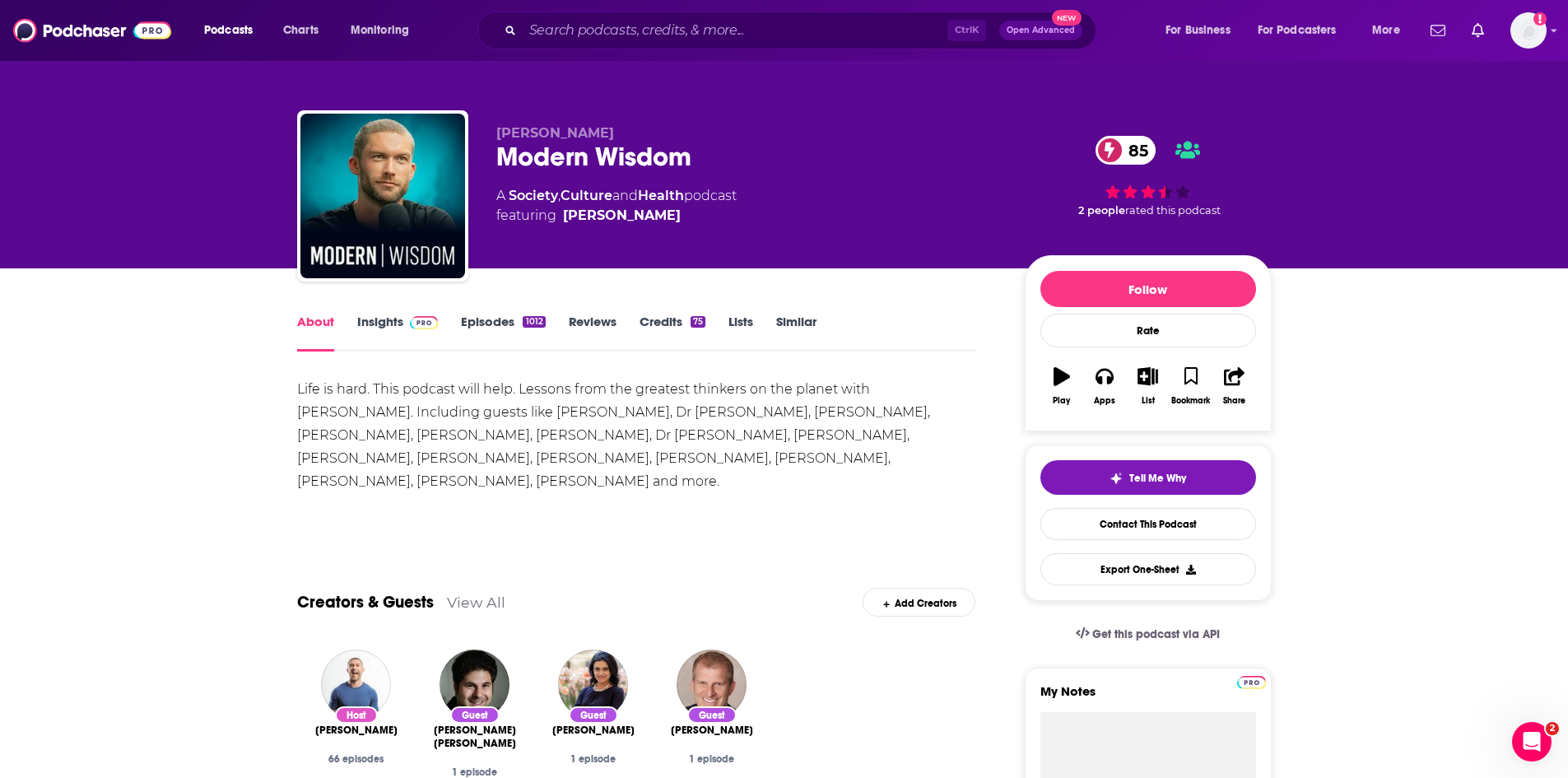
click at [379, 323] on link "Insights" at bounding box center [398, 333] width 81 height 38
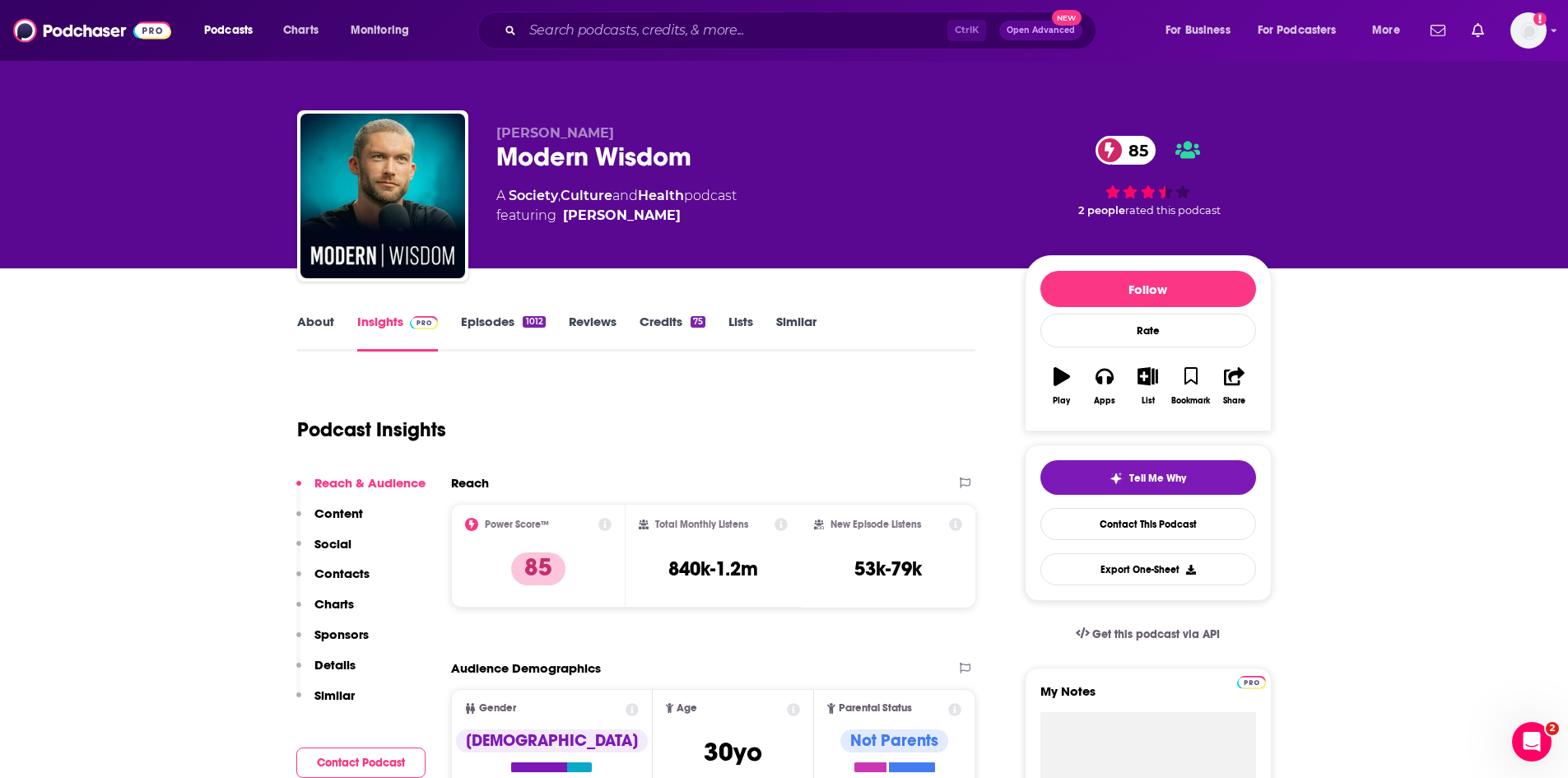
click at [487, 323] on link "Episodes 1012" at bounding box center [503, 333] width 84 height 38
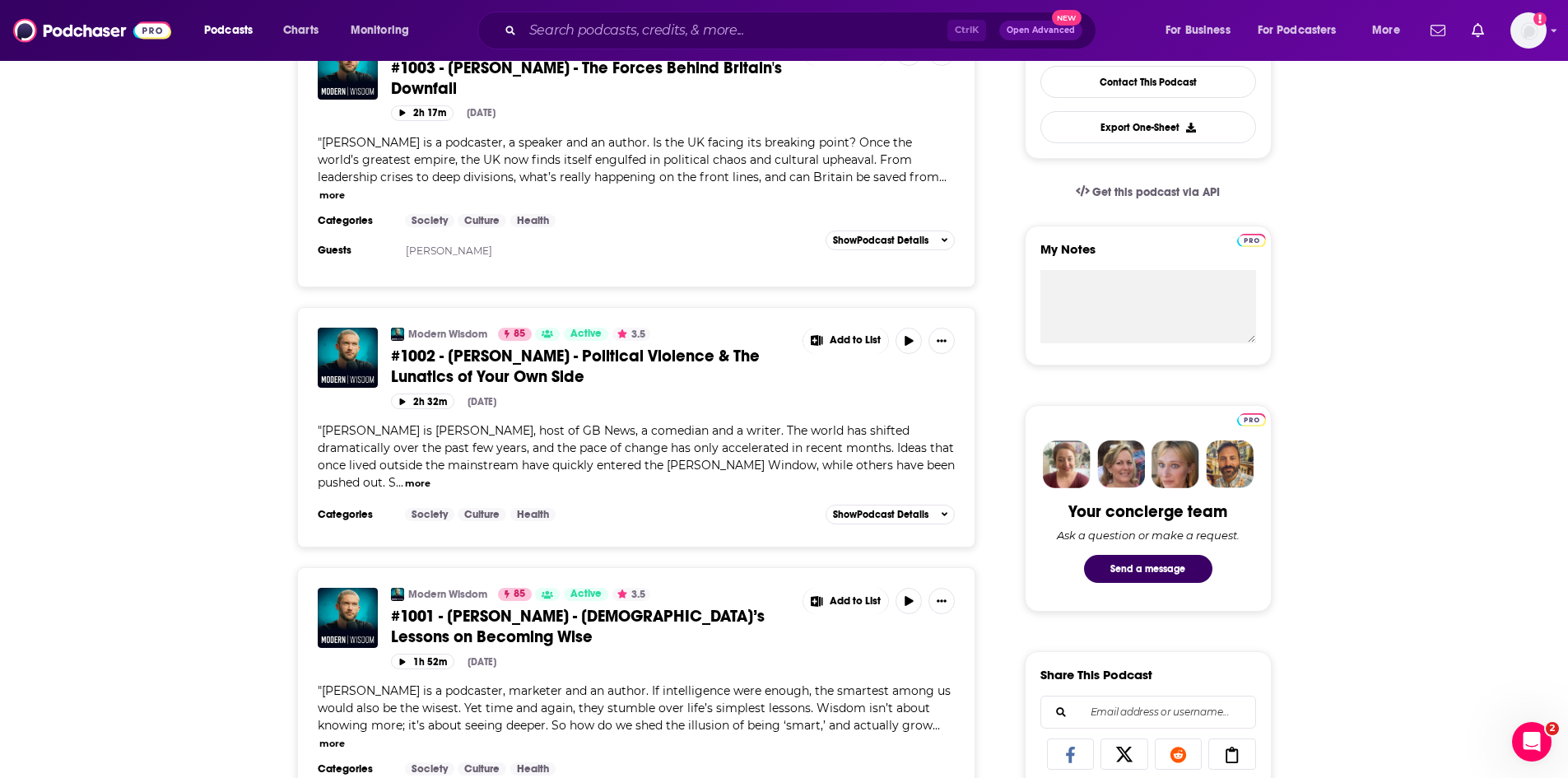
scroll to position [493, 0]
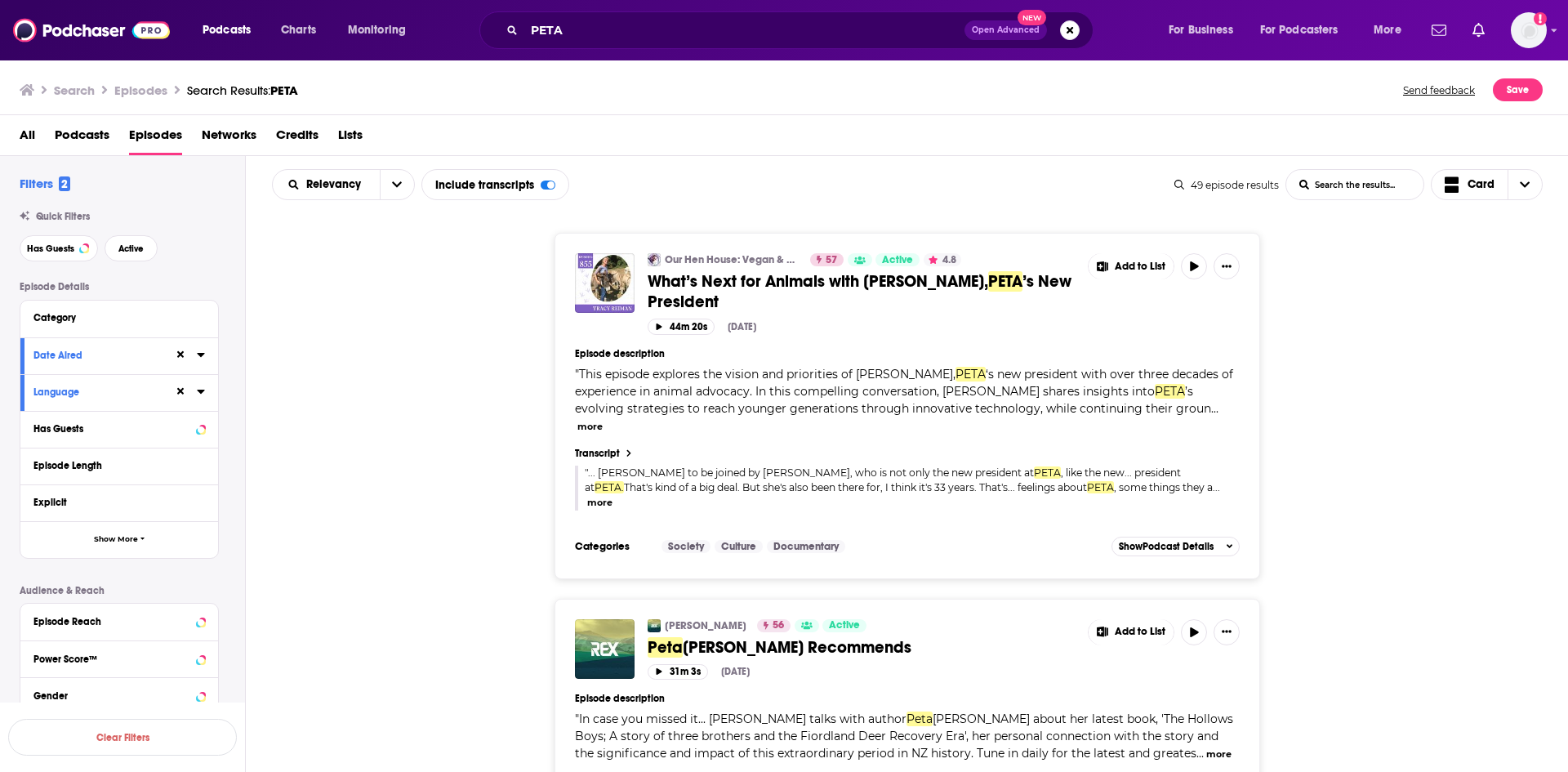
drag, startPoint x: 381, startPoint y: 445, endPoint x: 403, endPoint y: 435, distance: 24.2
click at [380, 445] on div "Our Hen House: Vegan & Animal Rights Movement | Stories from the Frontlines of …" at bounding box center [908, 405] width 1324 height 346
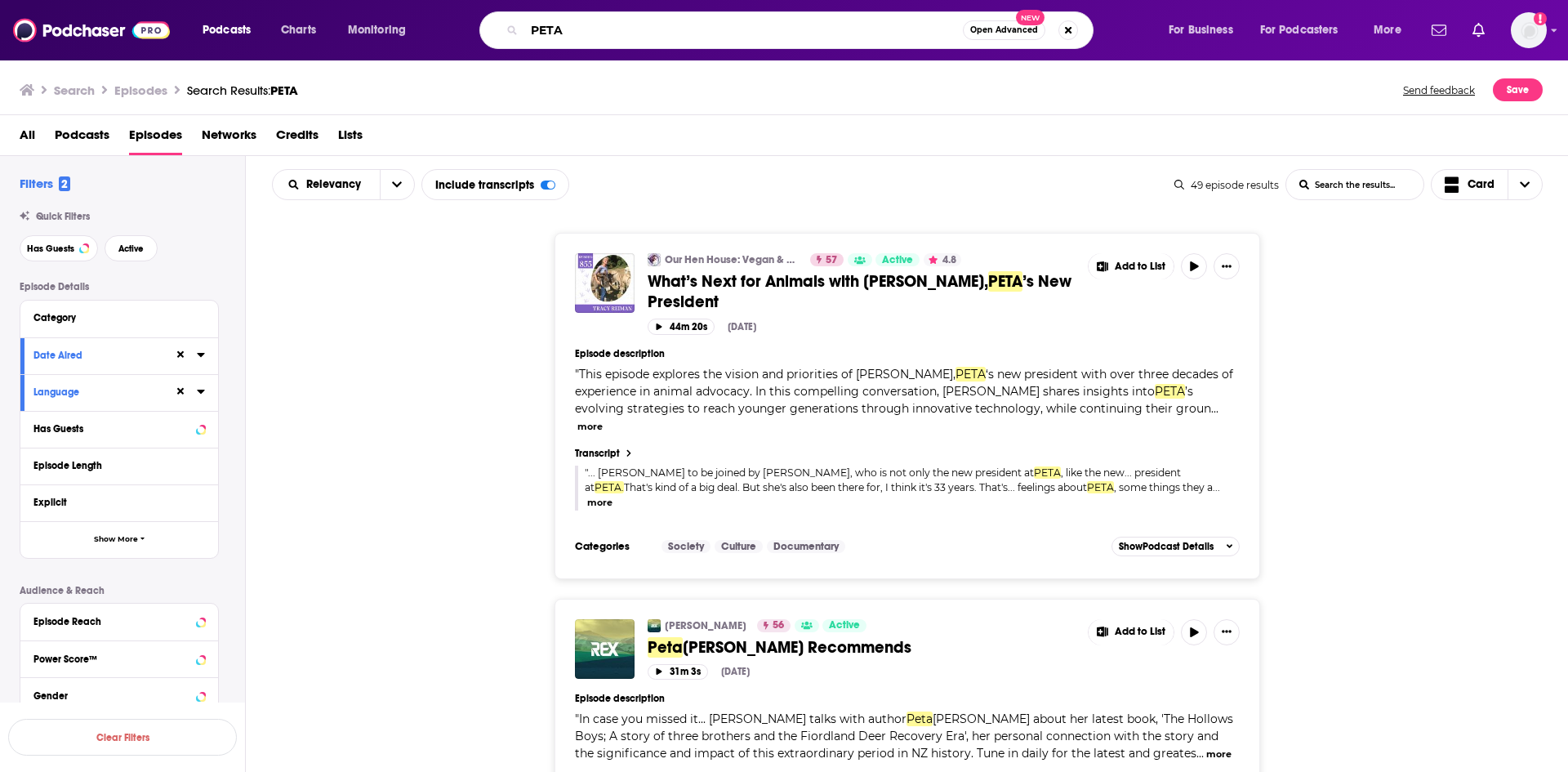
drag, startPoint x: 580, startPoint y: 21, endPoint x: 589, endPoint y: 31, distance: 13.5
click at [581, 23] on input "PETA" at bounding box center [743, 30] width 439 height 26
drag, startPoint x: 591, startPoint y: 31, endPoint x: 406, endPoint y: 25, distance: 185.1
click at [423, 32] on div "Podcasts Charts Monitoring PETA Open Advanced New For Business For Podcasters M…" at bounding box center [804, 31] width 1226 height 38
type input "The [PERSON_NAME] Show"
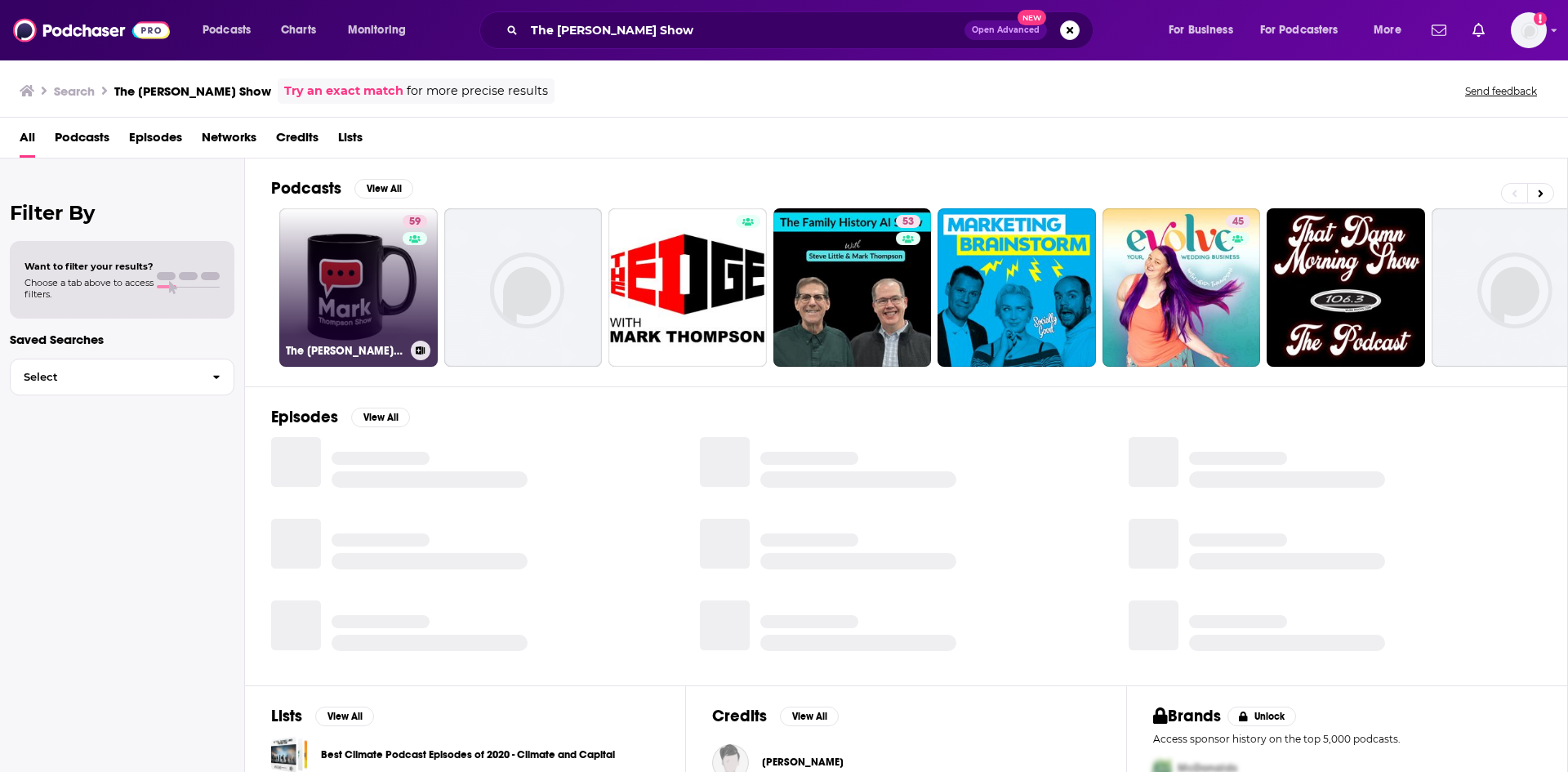
click at [344, 292] on link "59 The [PERSON_NAME] Show" at bounding box center [359, 287] width 158 height 158
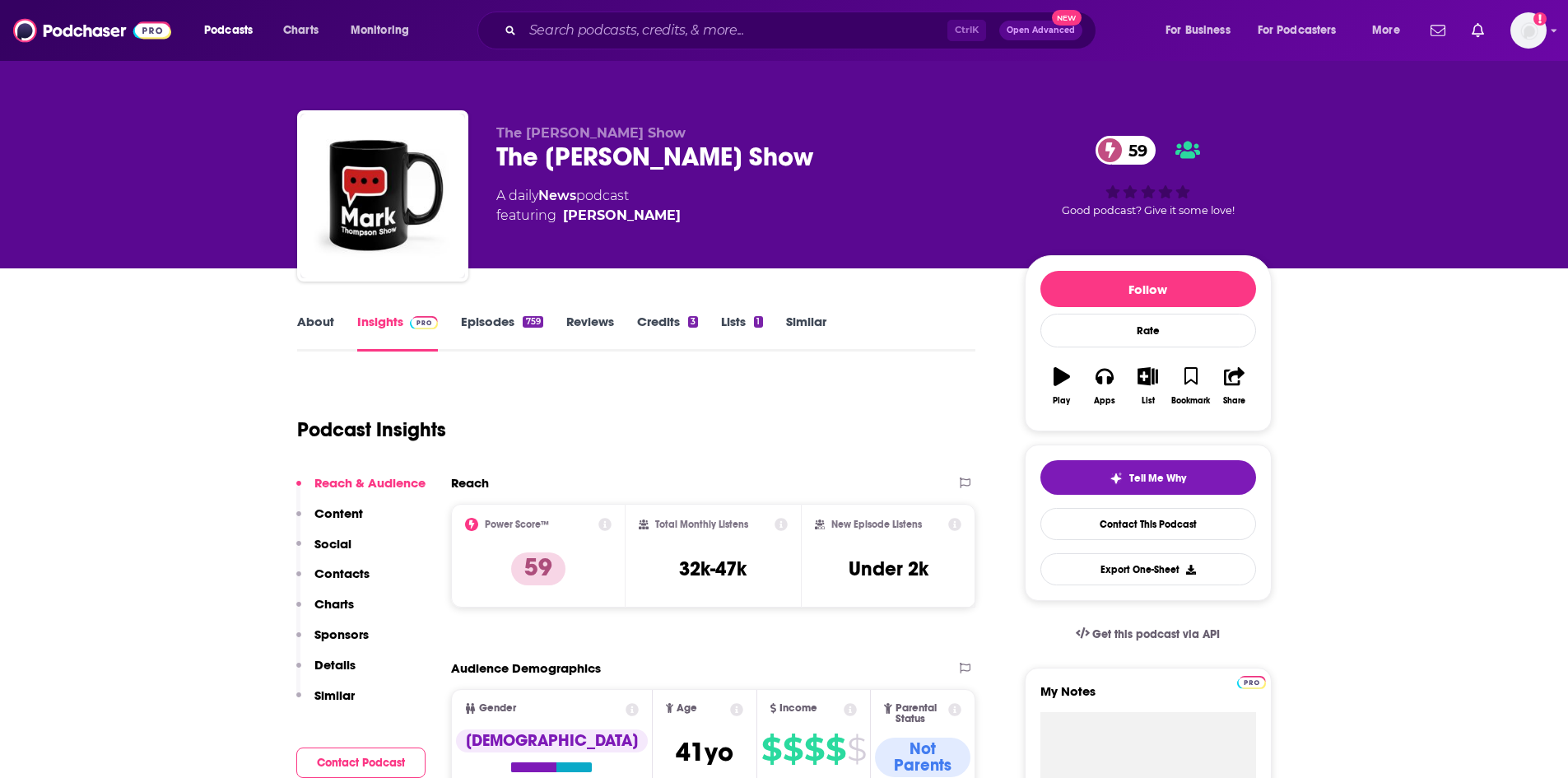
click at [491, 316] on link "Episodes 759" at bounding box center [501, 333] width 81 height 38
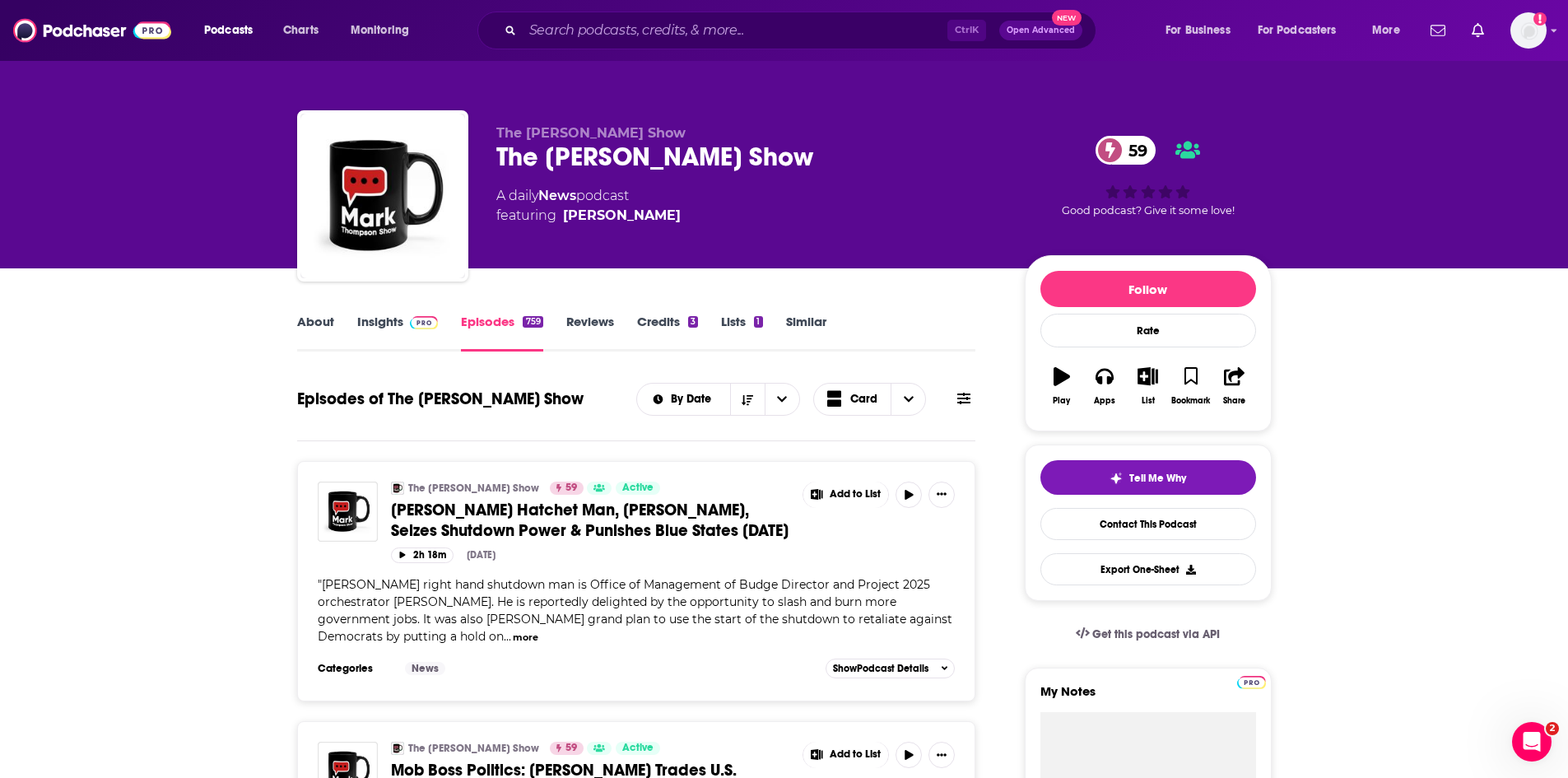
click at [369, 321] on link "Insights" at bounding box center [398, 333] width 81 height 38
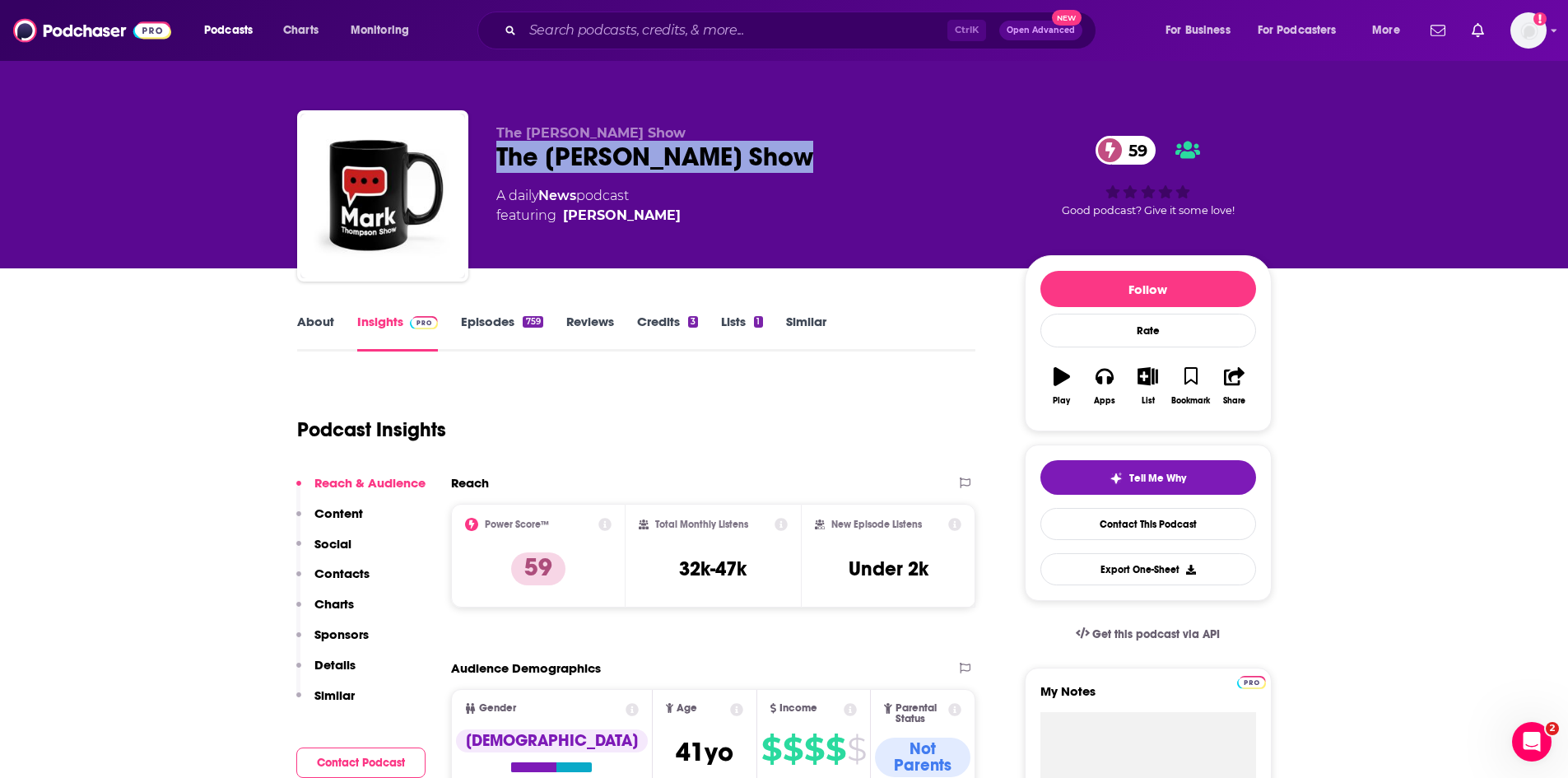
drag, startPoint x: 829, startPoint y: 166, endPoint x: 493, endPoint y: 155, distance: 336.2
click at [493, 155] on div "The [PERSON_NAME] Show The [PERSON_NAME] Show 59 A daily News podcast featuring…" at bounding box center [784, 199] width 974 height 178
copy h2 "The [PERSON_NAME] Show"
